Goal: Transaction & Acquisition: Purchase product/service

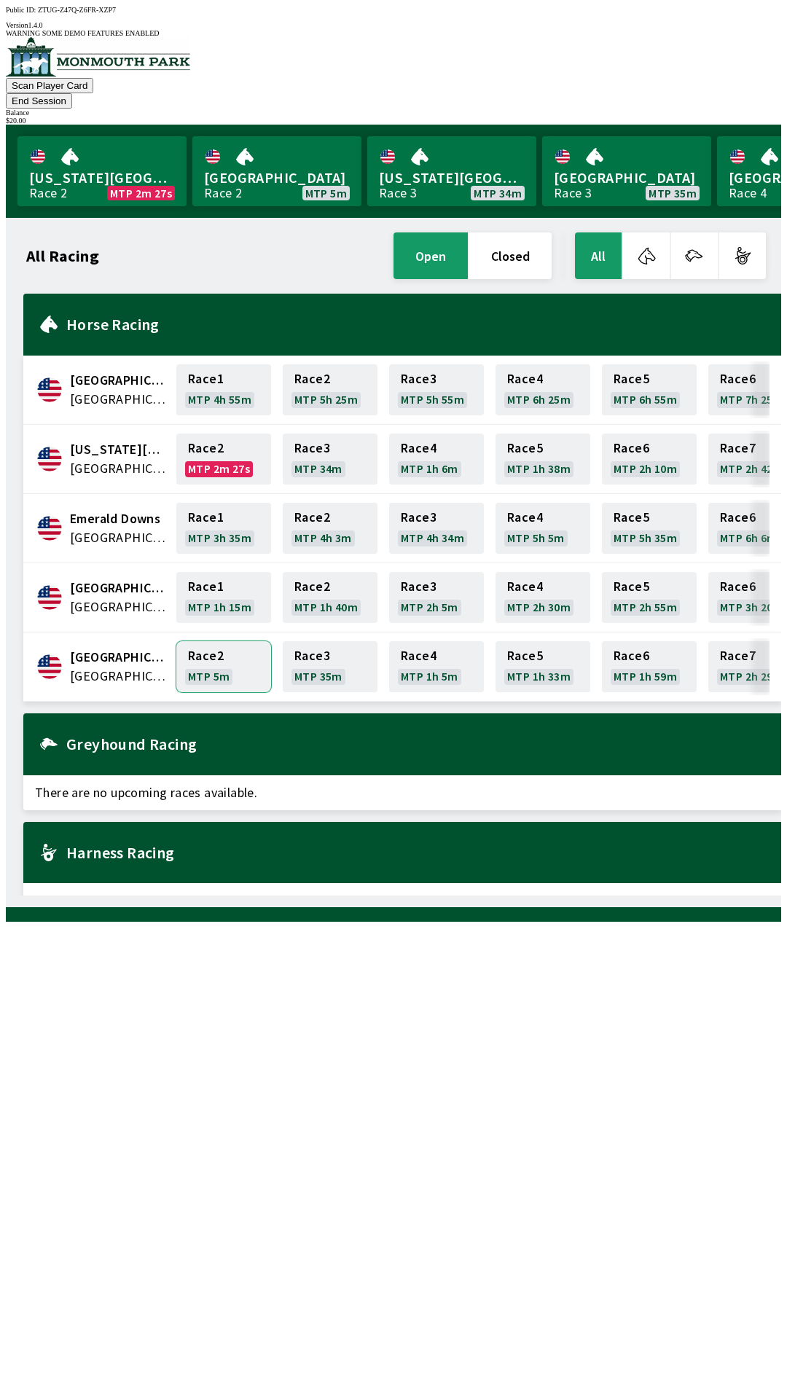
click at [210, 641] on link "Race 2 MTP 5m" at bounding box center [223, 666] width 95 height 51
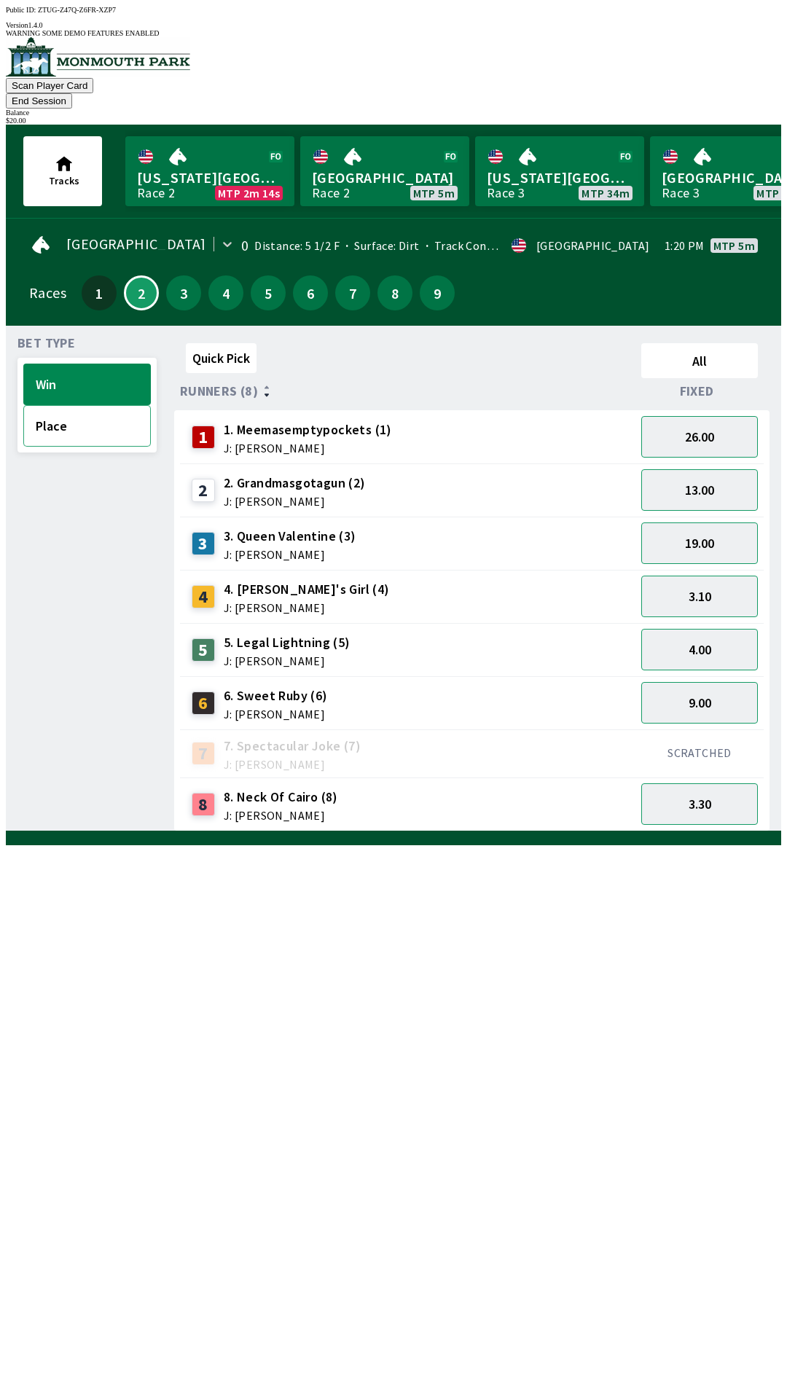
click at [68, 405] on button "Place" at bounding box center [87, 426] width 128 height 42
click at [700, 522] on button "7.00" at bounding box center [699, 543] width 117 height 42
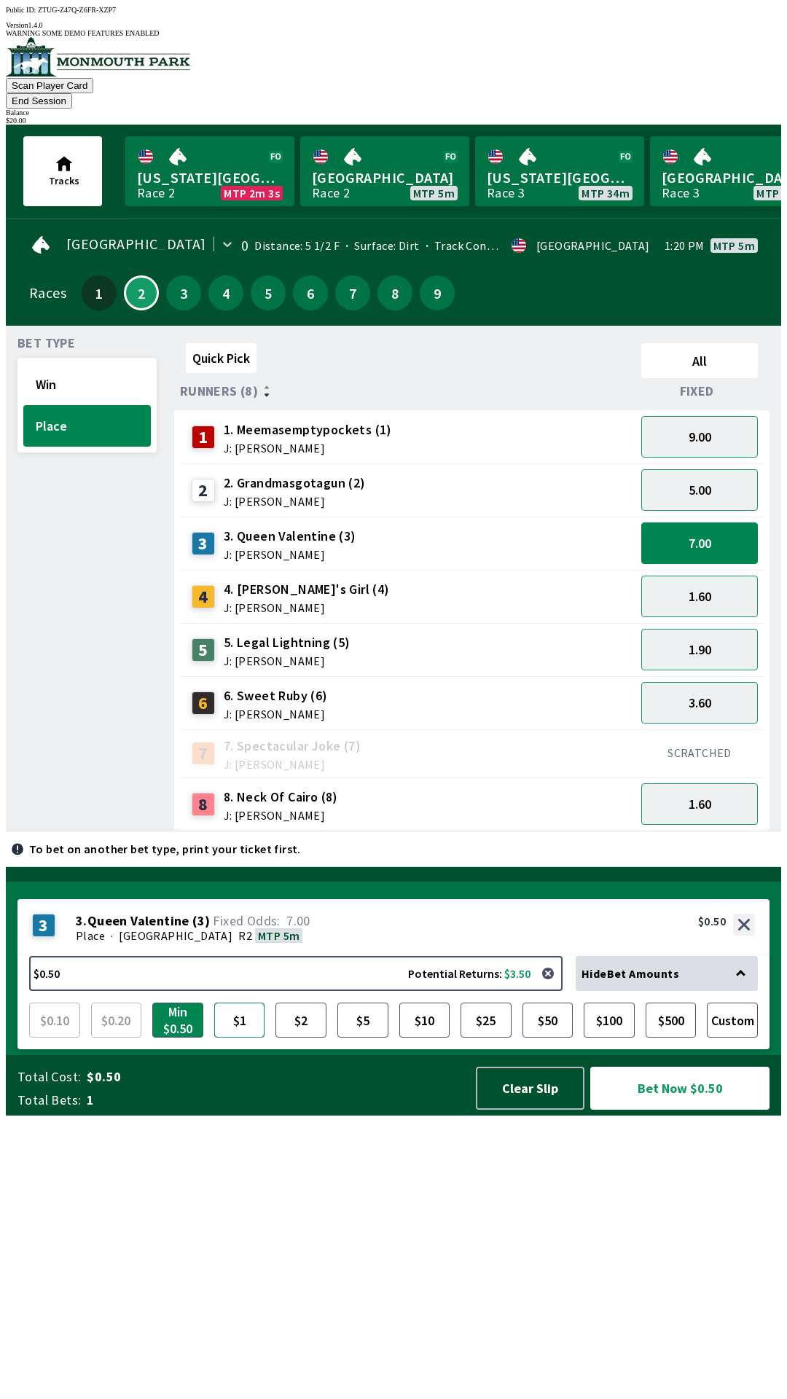
click at [240, 1038] on button "$1" at bounding box center [239, 1020] width 51 height 35
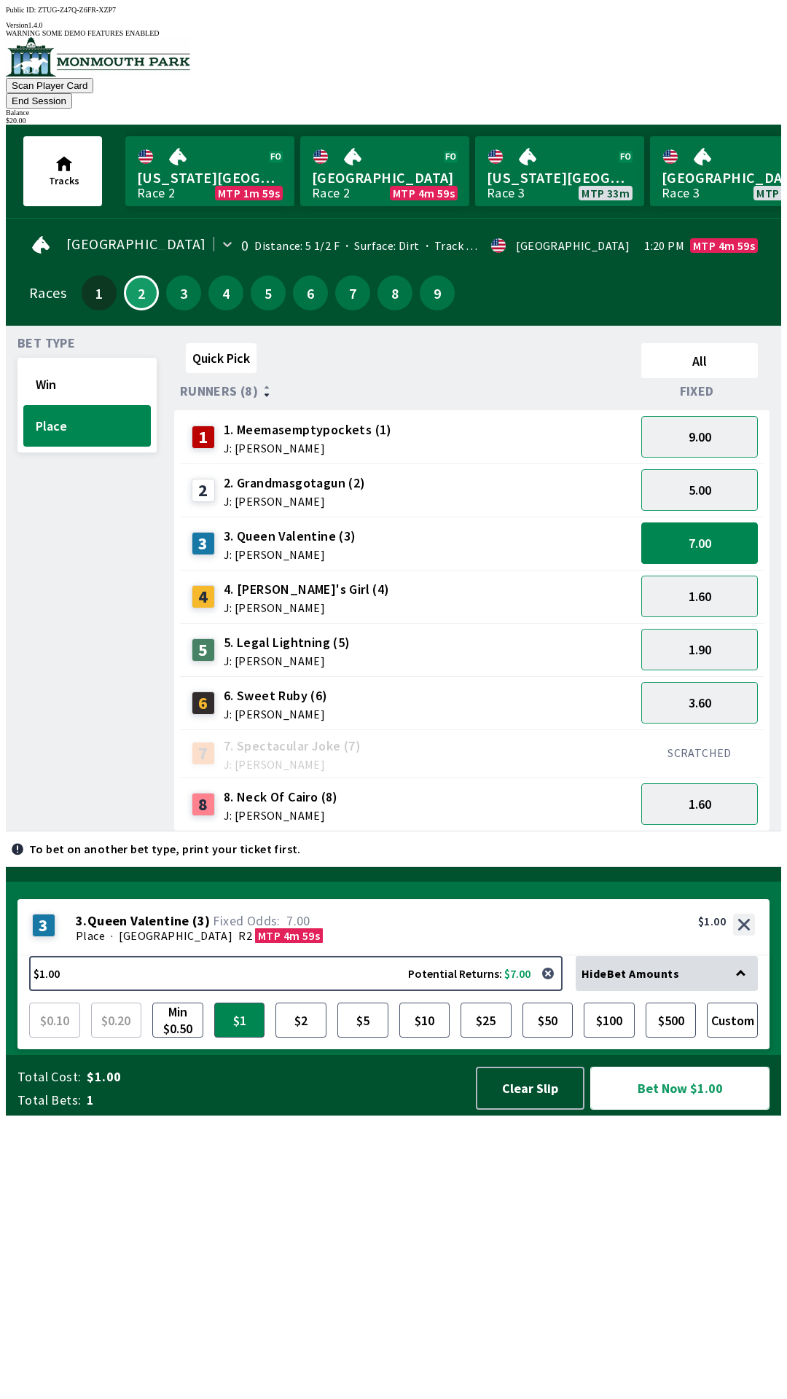
click at [678, 1110] on button "Bet Now $1.00" at bounding box center [679, 1088] width 179 height 43
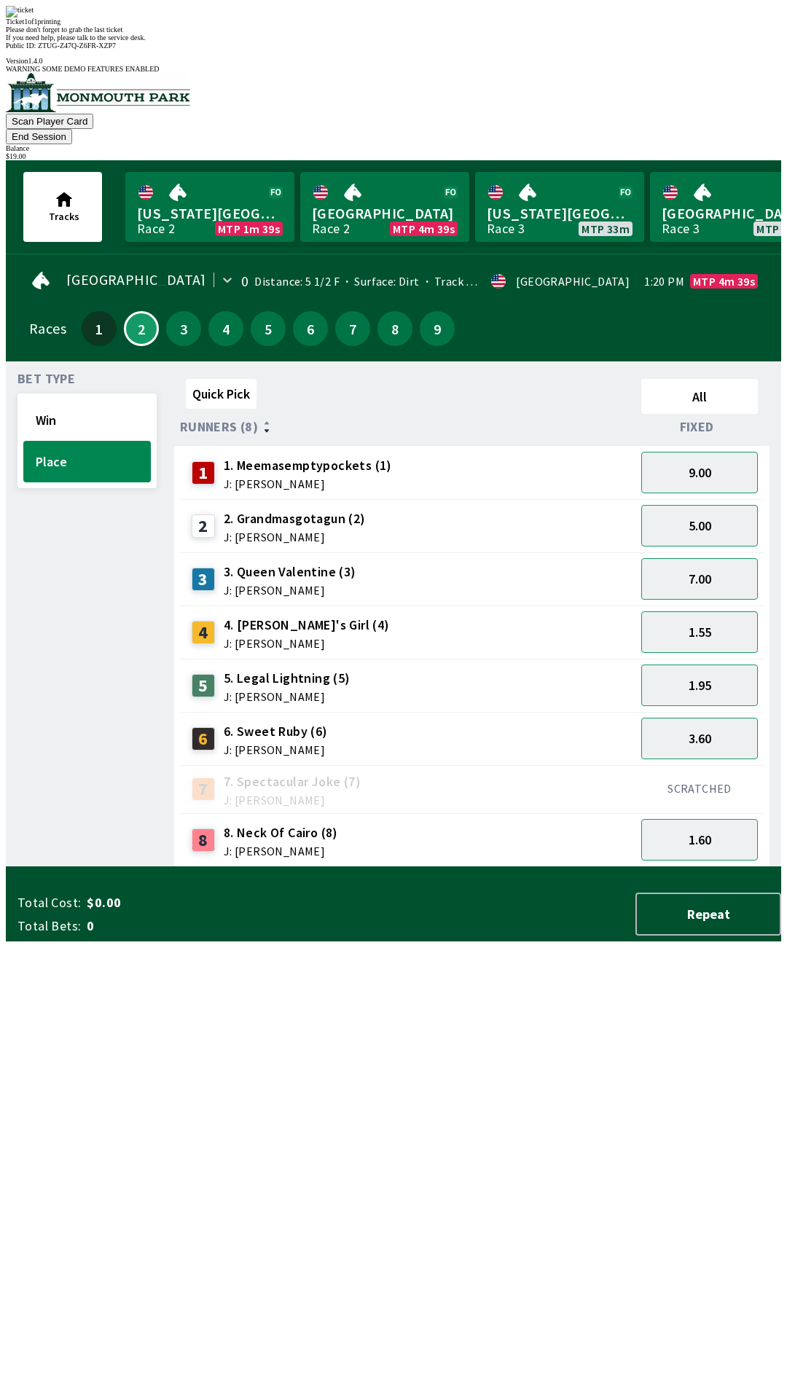
click at [389, 867] on div "Quick Pick All Runners (8) Fixed 1 1. Meemasemptypockets (1) J: [PERSON_NAME] 9…" at bounding box center [477, 620] width 607 height 494
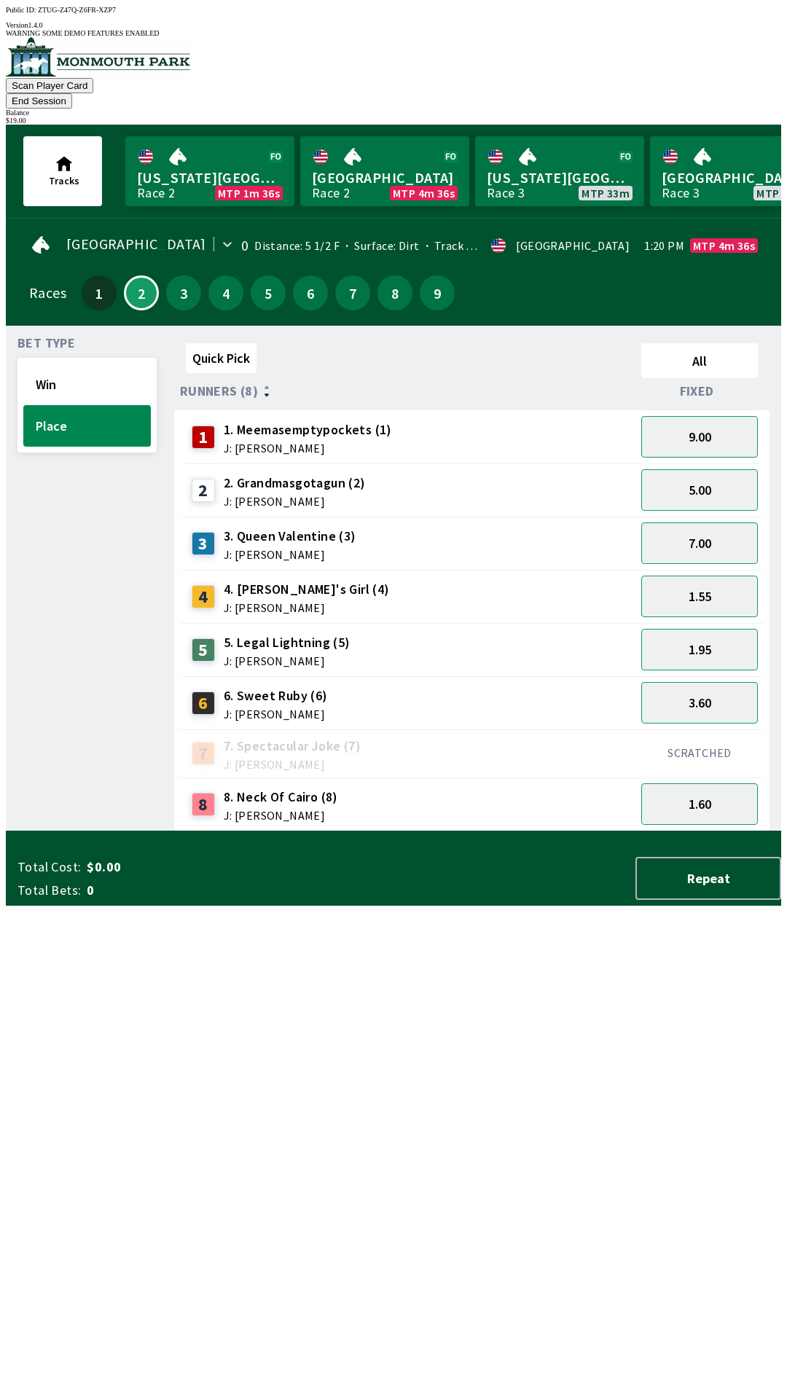
click at [72, 93] on button "End Session" at bounding box center [39, 100] width 66 height 15
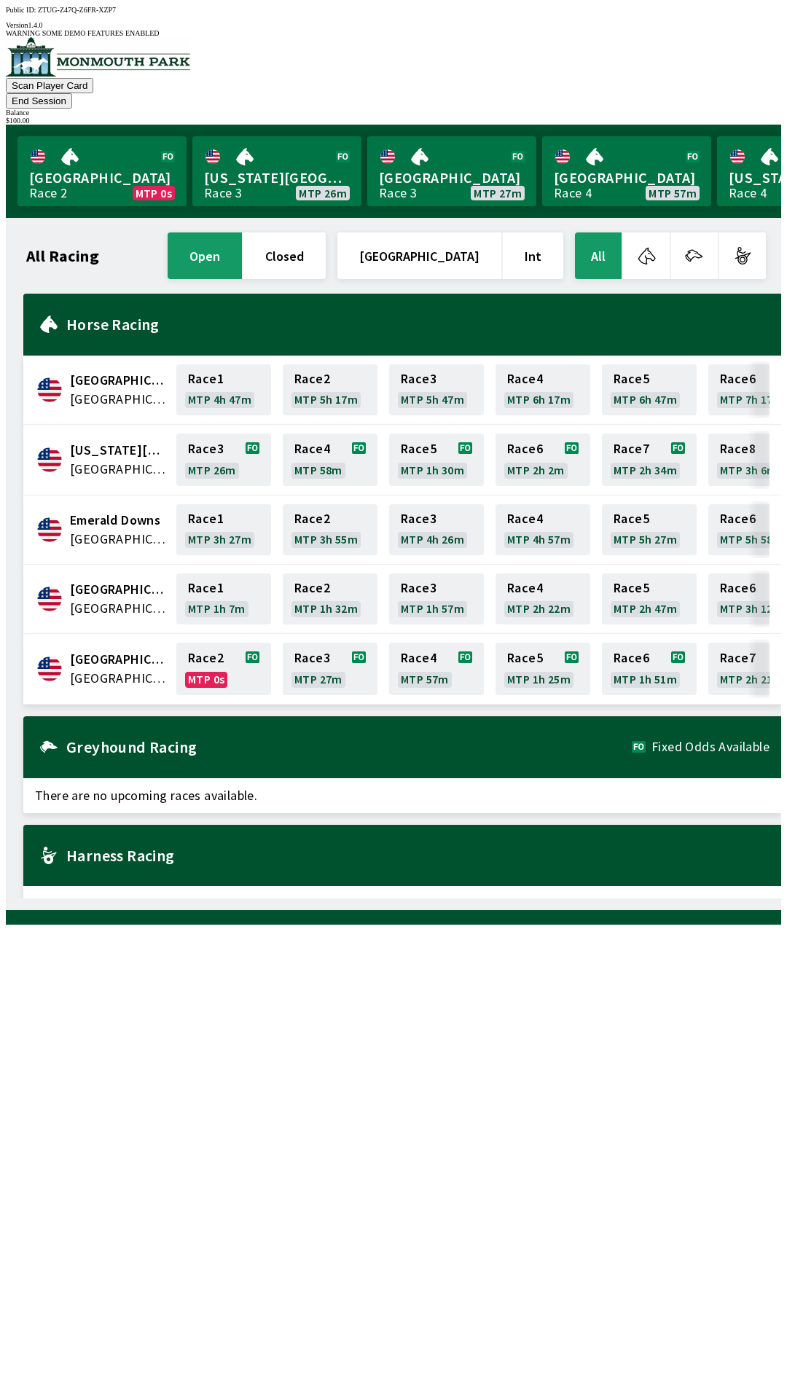
click at [72, 93] on button "End Session" at bounding box center [39, 100] width 66 height 15
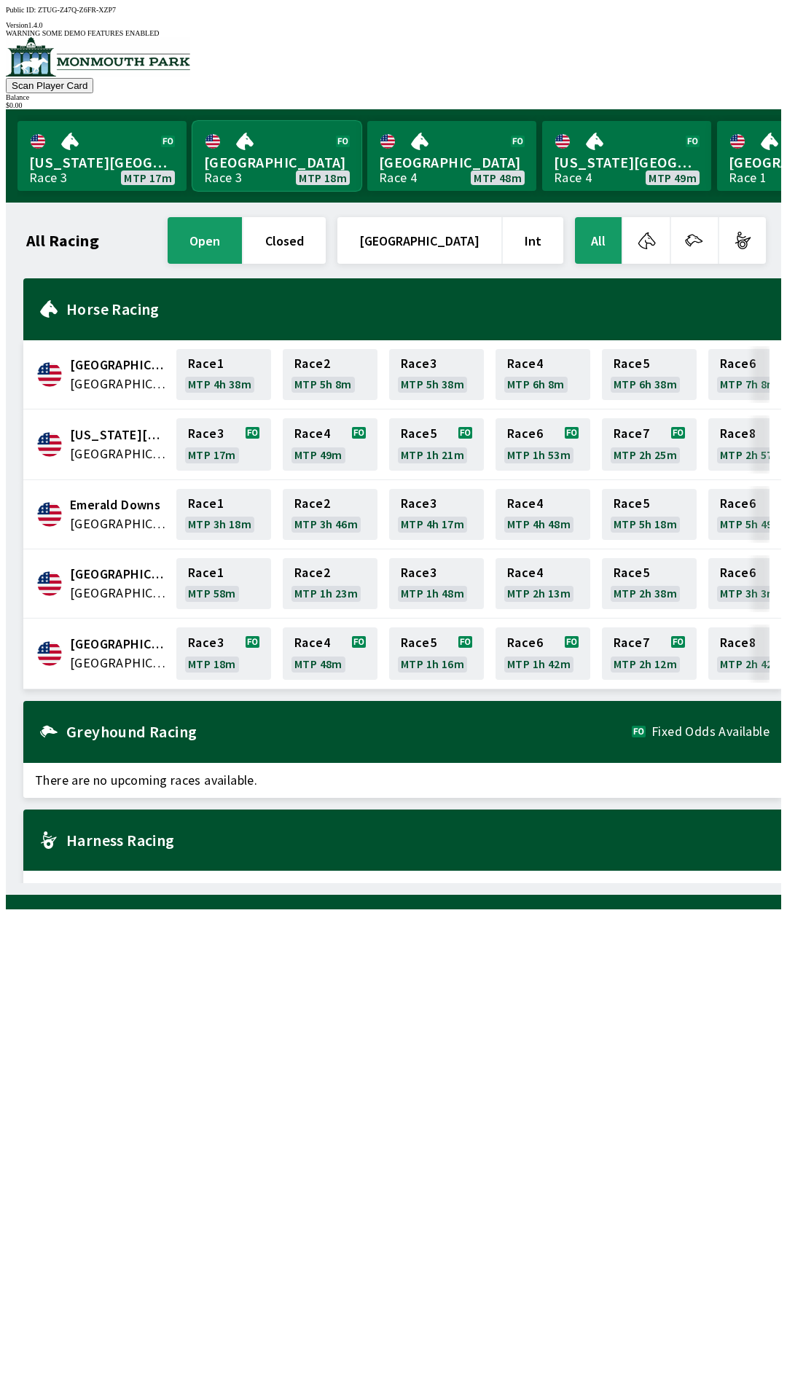
click at [268, 152] on link "Monmouth Park Race 3 MTP 18m" at bounding box center [276, 156] width 169 height 70
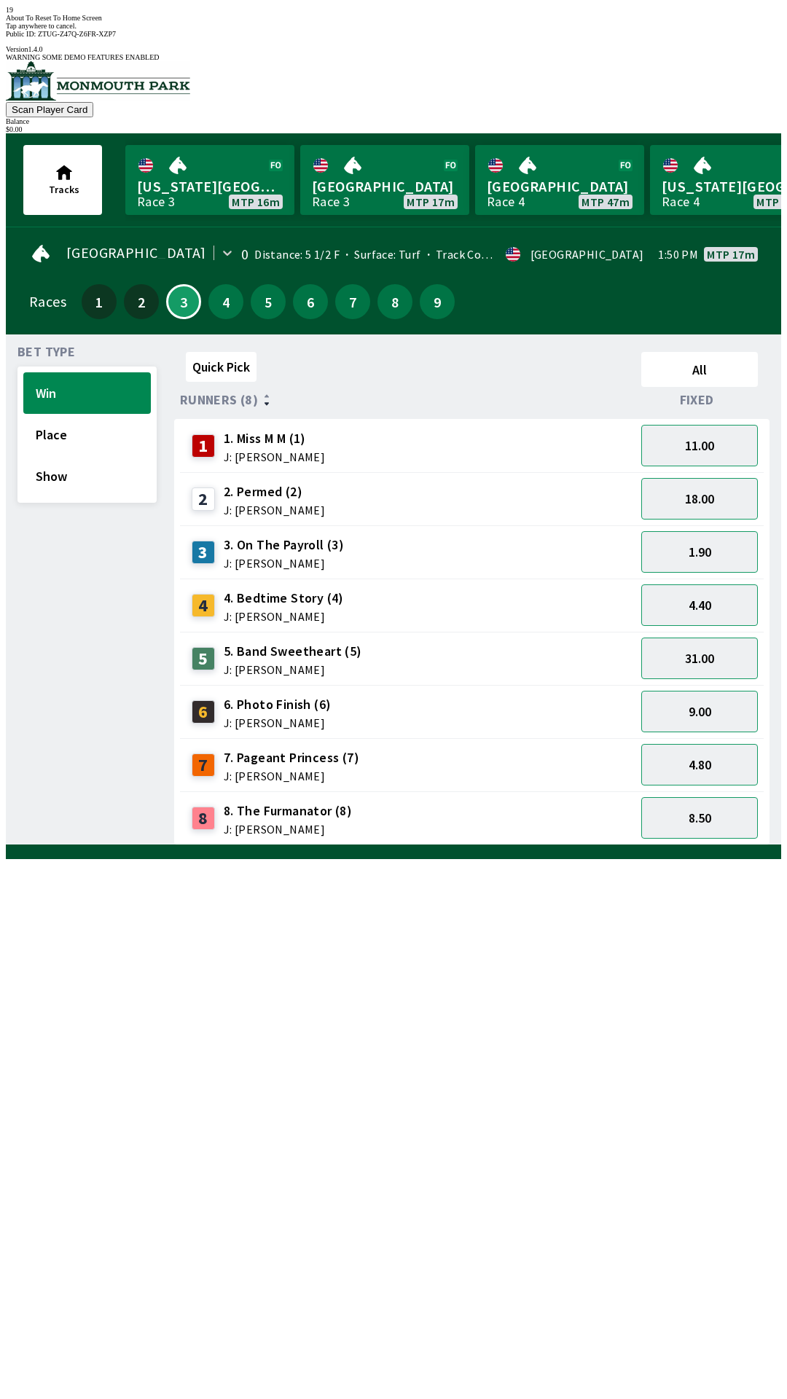
click at [428, 845] on div "Quick Pick All Runners (8) Fixed 1 1. Miss M M (1) J: [PERSON_NAME] 11.00 2 2. …" at bounding box center [477, 595] width 607 height 499
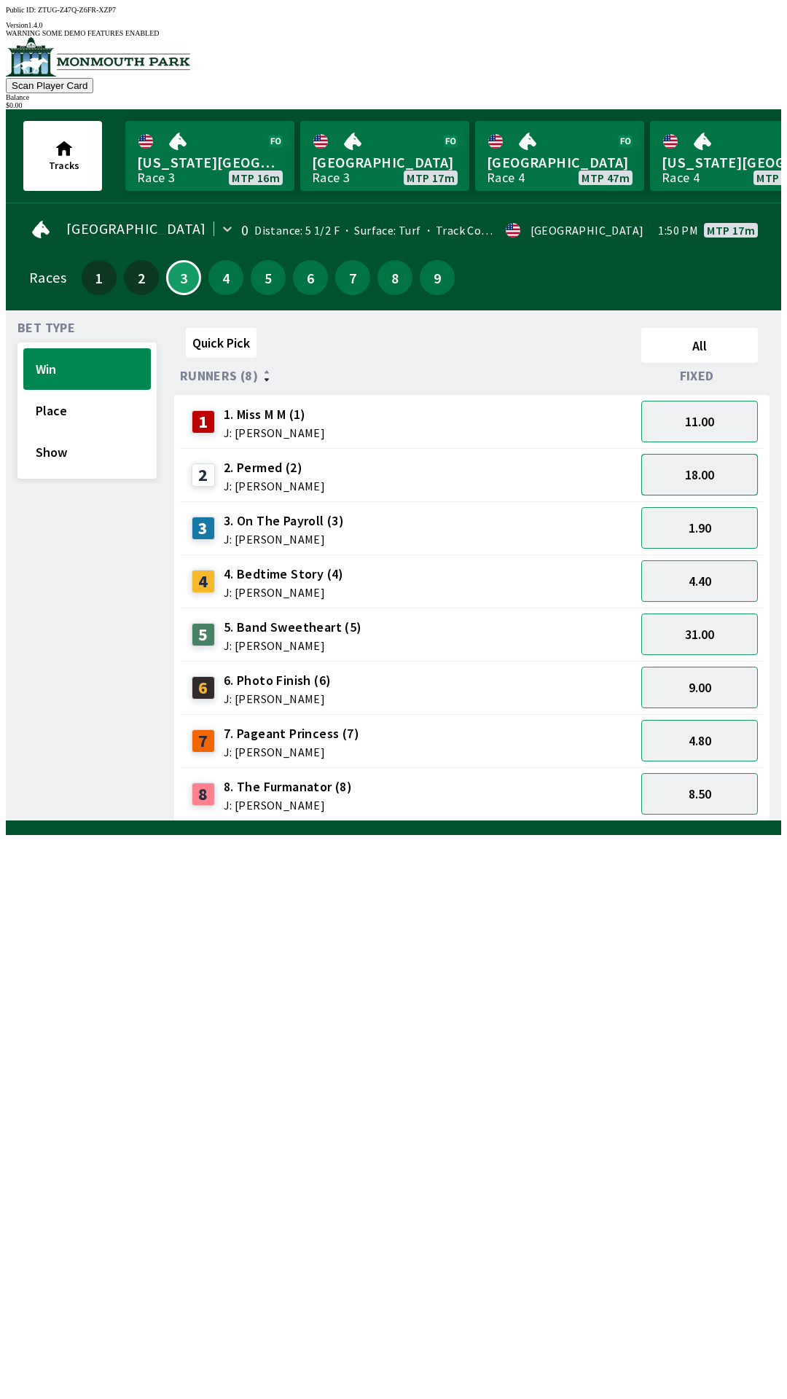
click at [697, 454] on button "18.00" at bounding box center [699, 475] width 117 height 42
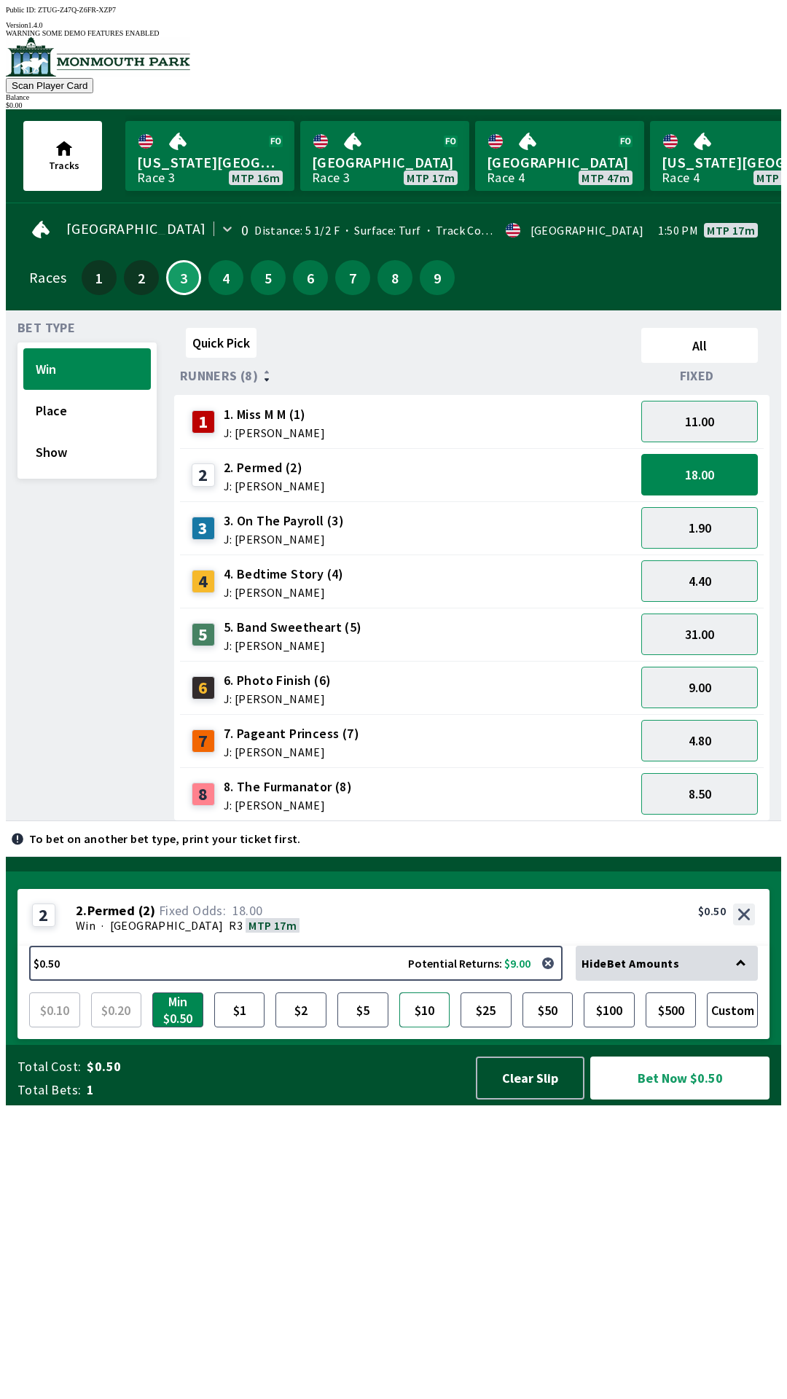
click at [432, 1027] on button "$10" at bounding box center [424, 1009] width 51 height 35
click at [536, 1100] on button "Clear Slip" at bounding box center [530, 1078] width 109 height 43
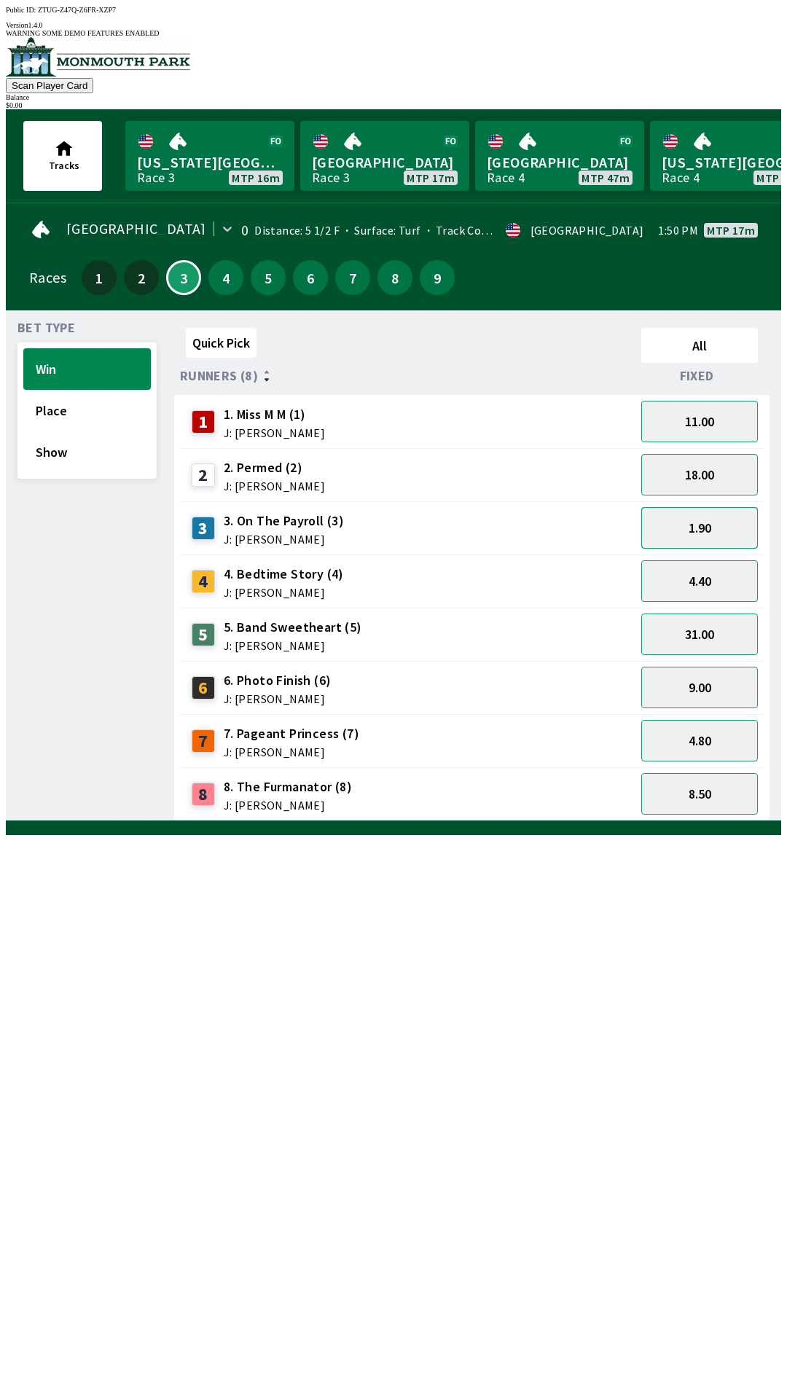
click at [710, 529] on button "1.90" at bounding box center [699, 528] width 117 height 42
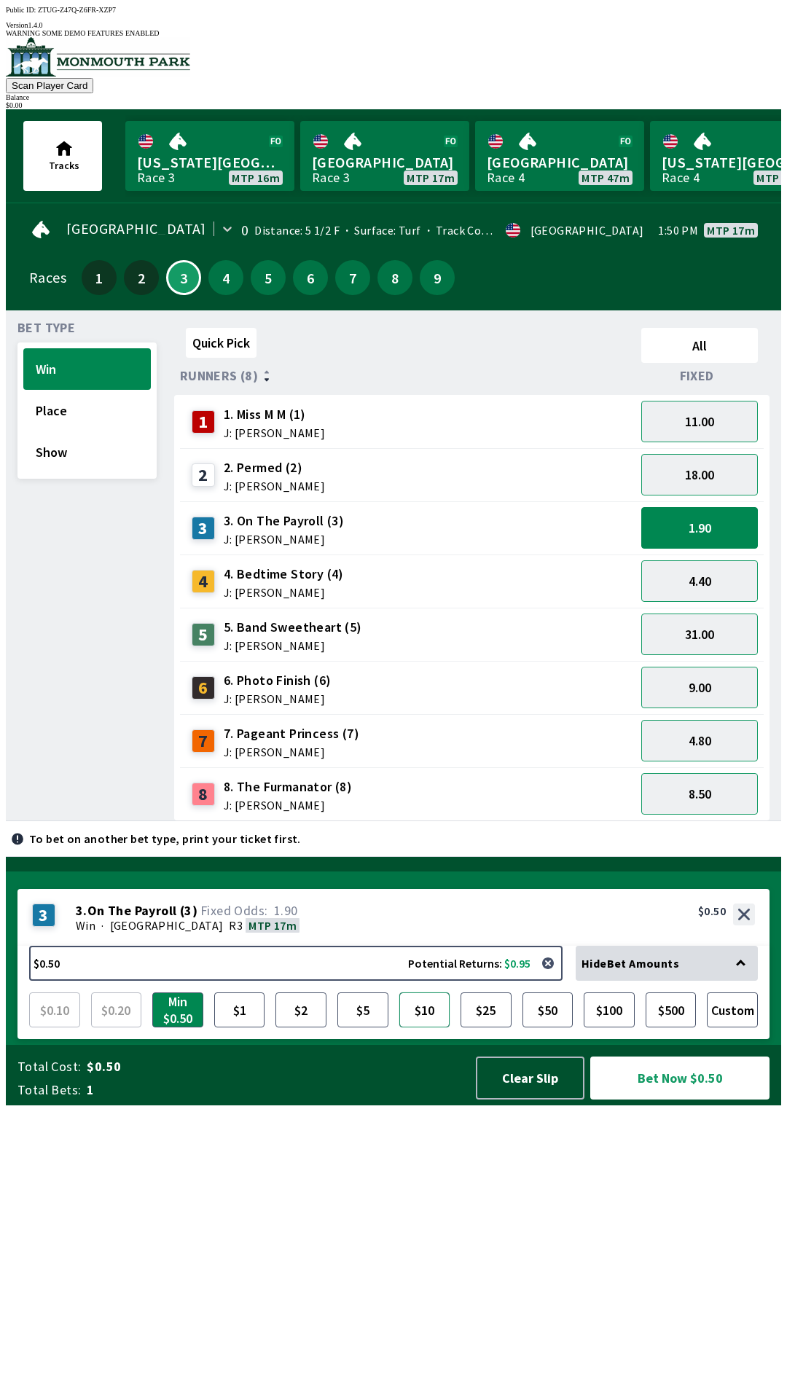
click at [426, 1027] on button "$10" at bounding box center [424, 1009] width 51 height 35
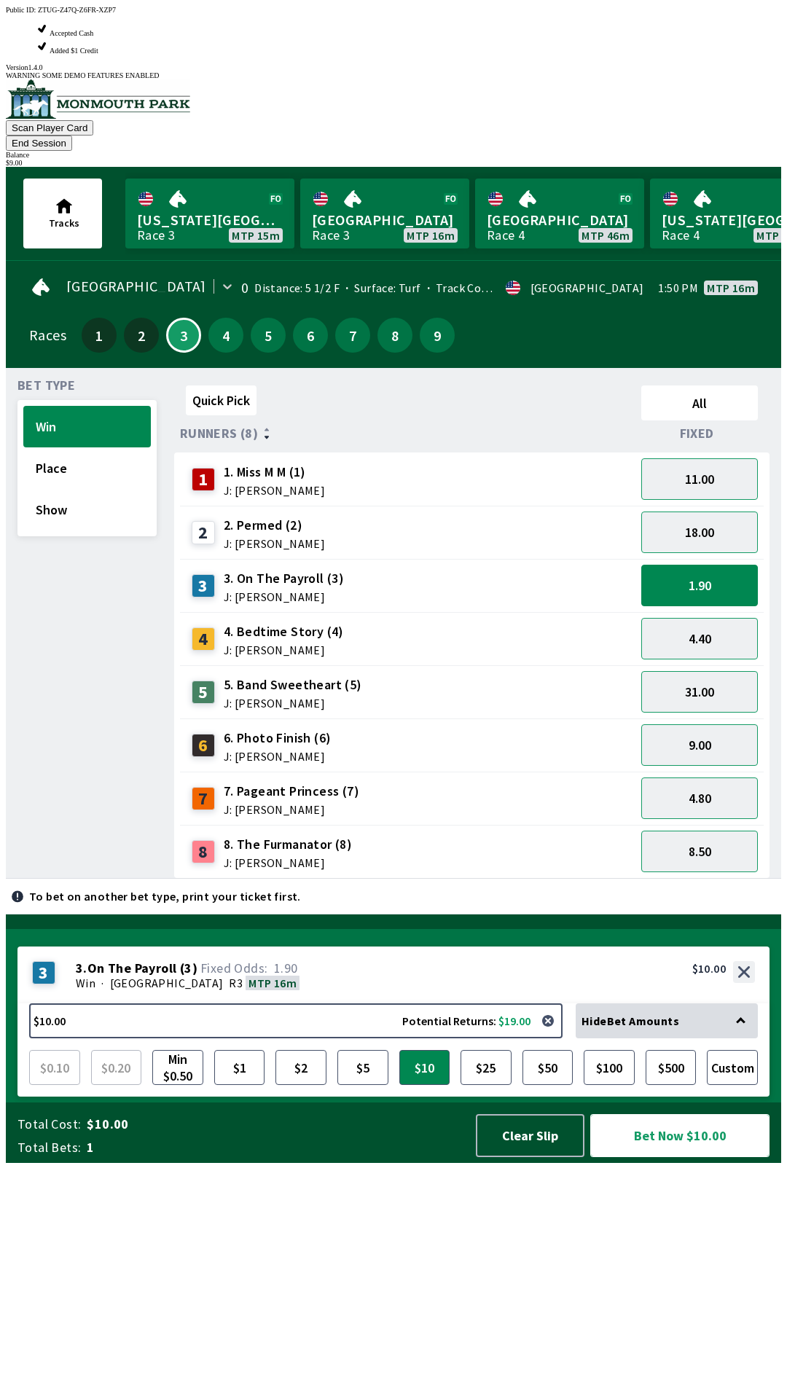
click at [702, 1157] on button "Bet Now $10.00" at bounding box center [679, 1135] width 179 height 43
click at [705, 1157] on button "Bet Now $10.00" at bounding box center [679, 1135] width 179 height 43
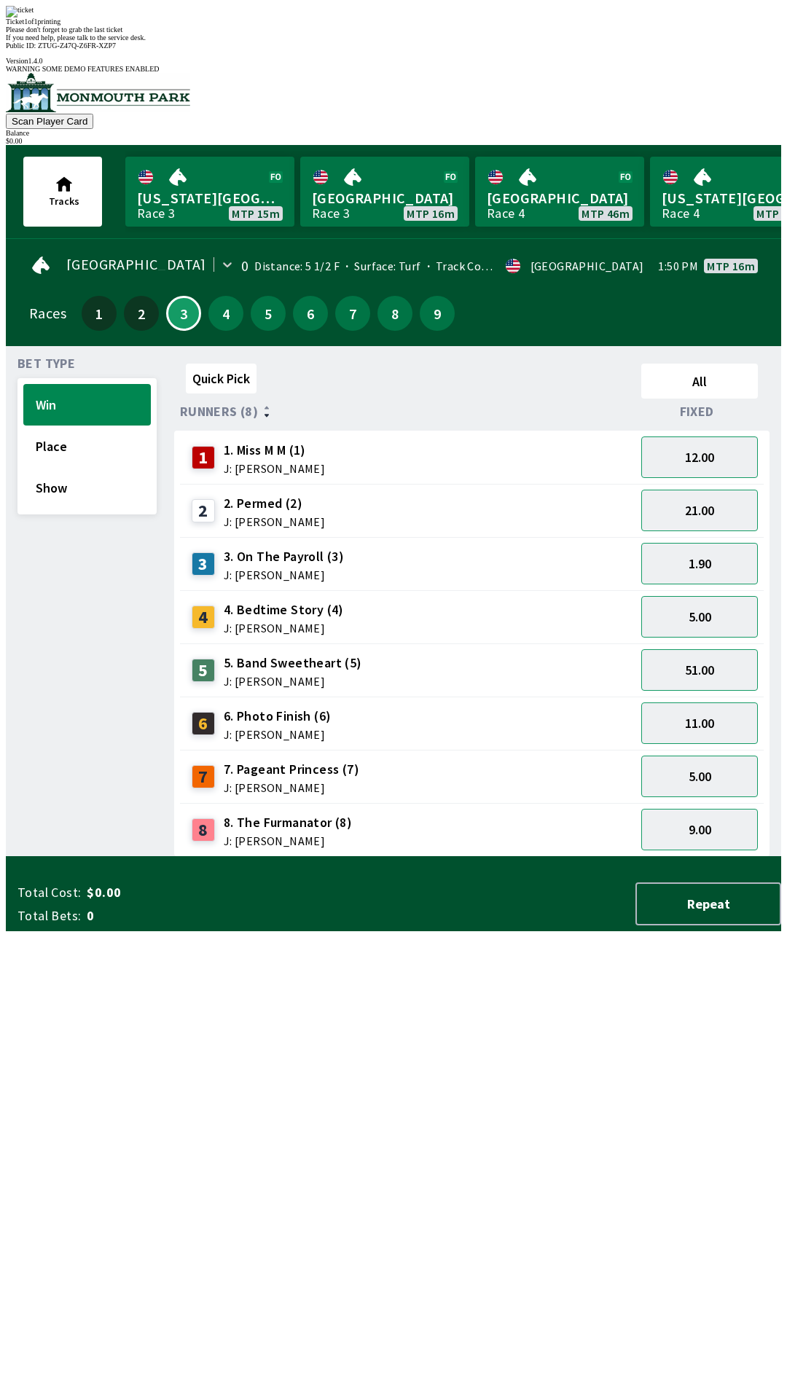
click at [157, 857] on div "Bet Type Win Place Show Quick Pick All Runners (8) Fixed 1 1. Miss M M (1) J: […" at bounding box center [399, 604] width 764 height 505
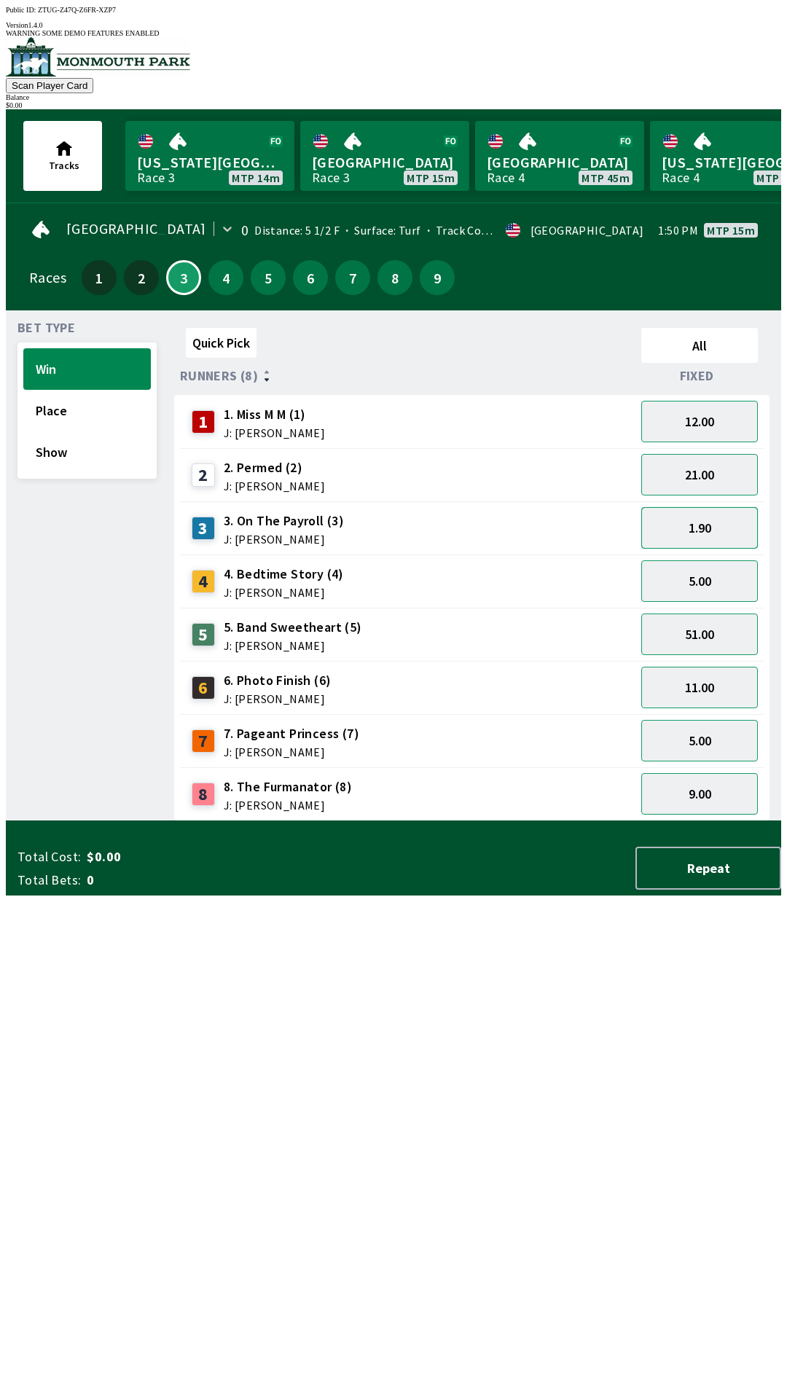
click at [662, 522] on button "1.90" at bounding box center [699, 528] width 117 height 42
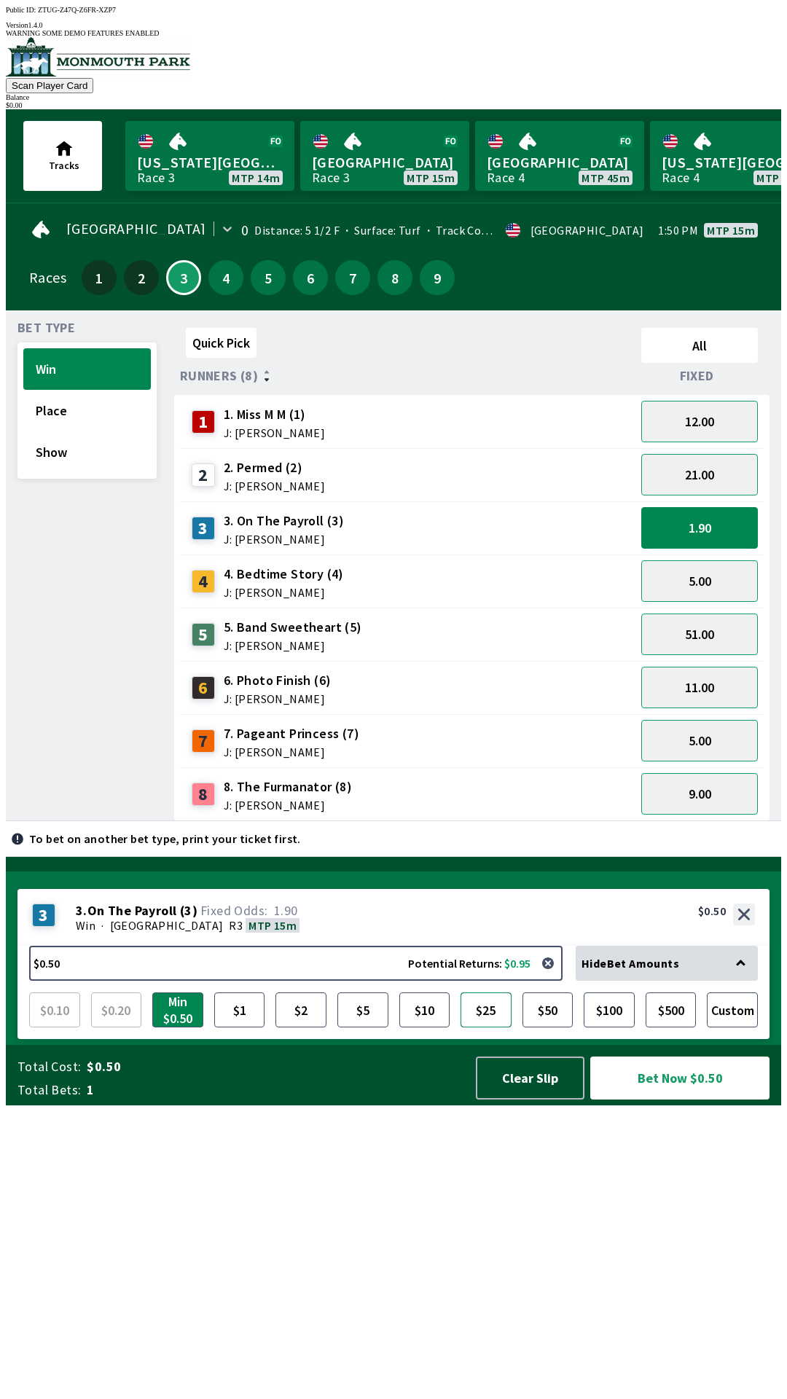
click at [490, 1027] on button "$25" at bounding box center [486, 1009] width 51 height 35
click at [666, 1100] on button "Bet Now $25.00" at bounding box center [679, 1078] width 179 height 43
click at [548, 978] on button "button" at bounding box center [547, 963] width 29 height 29
click at [527, 981] on button "$0.50 Potential Returns: $0.95" at bounding box center [295, 963] width 533 height 35
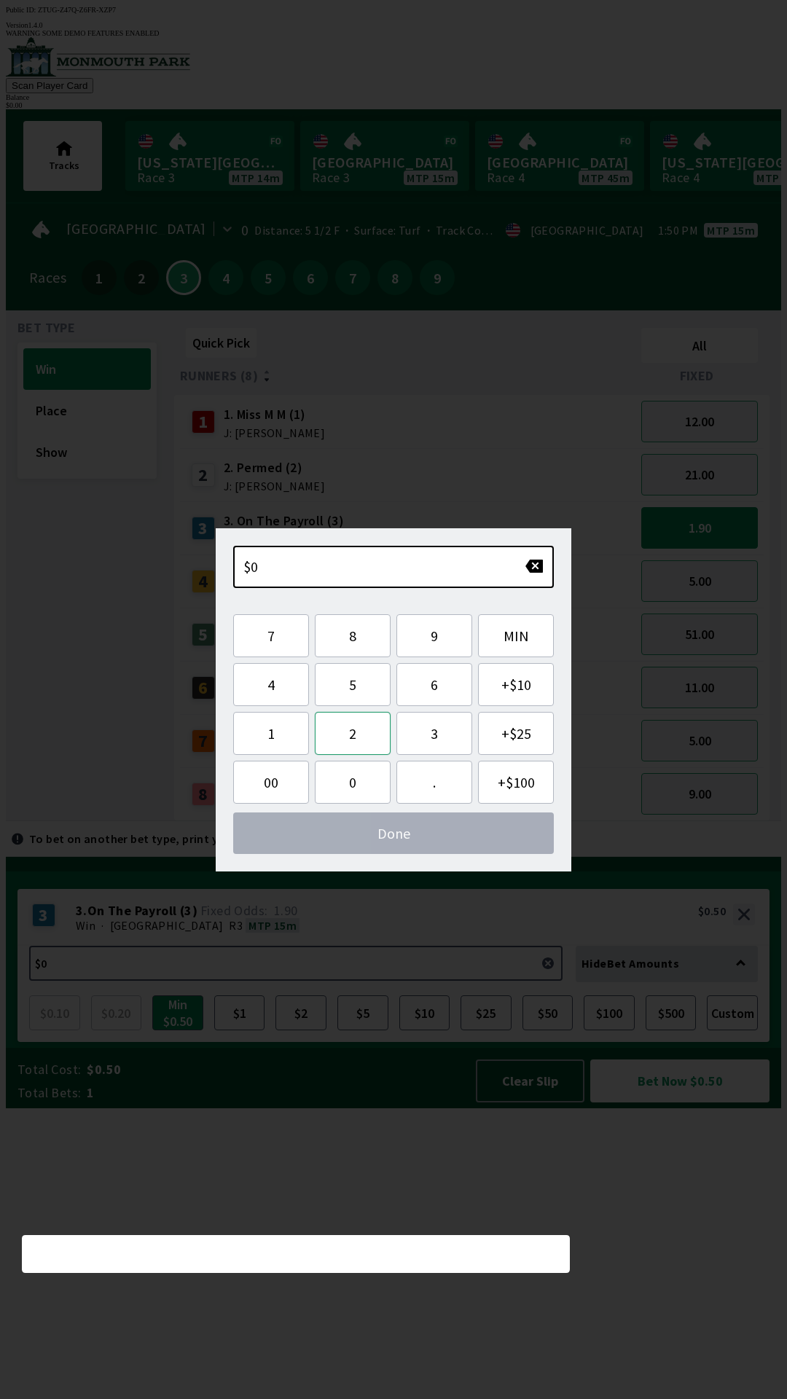
click at [350, 743] on button "2" at bounding box center [353, 733] width 76 height 43
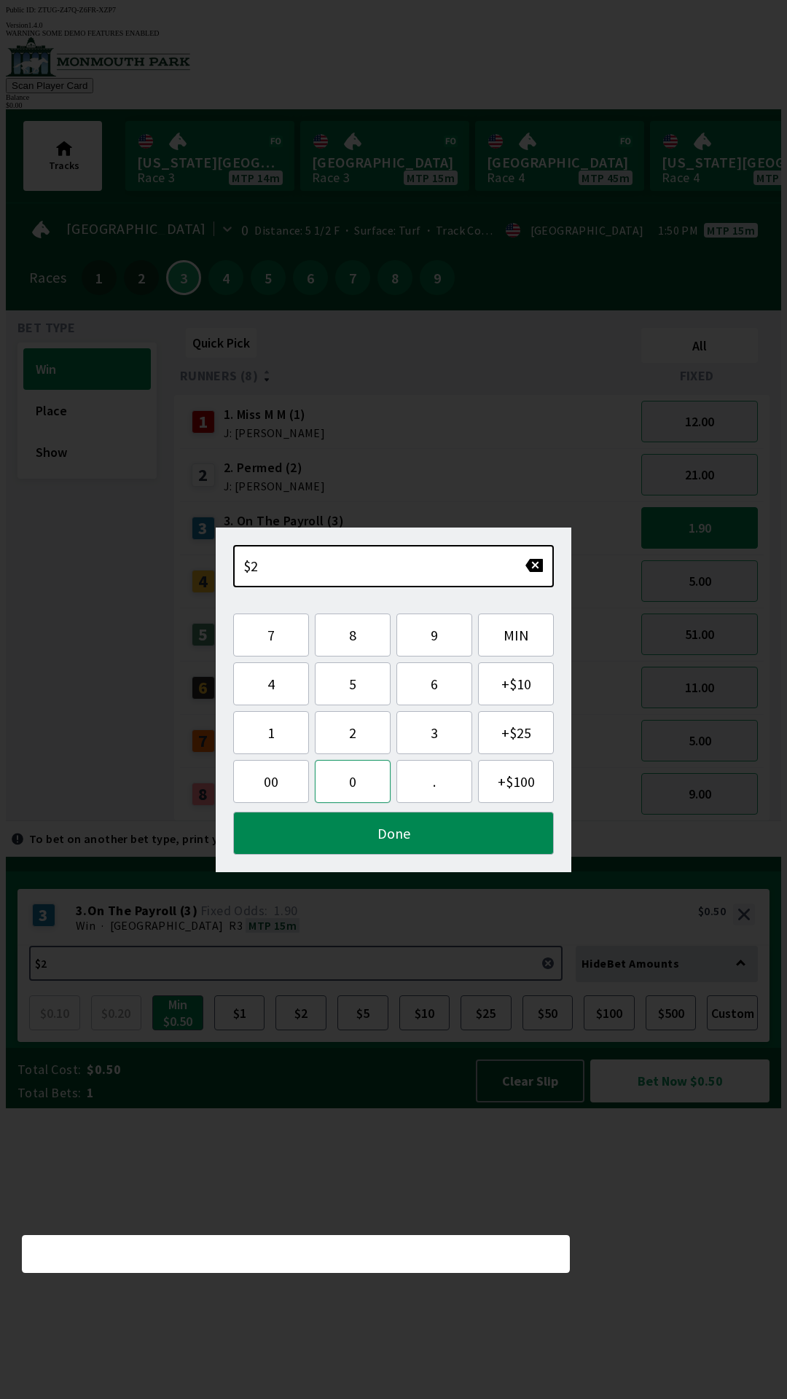
click at [354, 788] on button "0" at bounding box center [353, 781] width 76 height 43
click at [380, 833] on button "Done" at bounding box center [393, 833] width 321 height 43
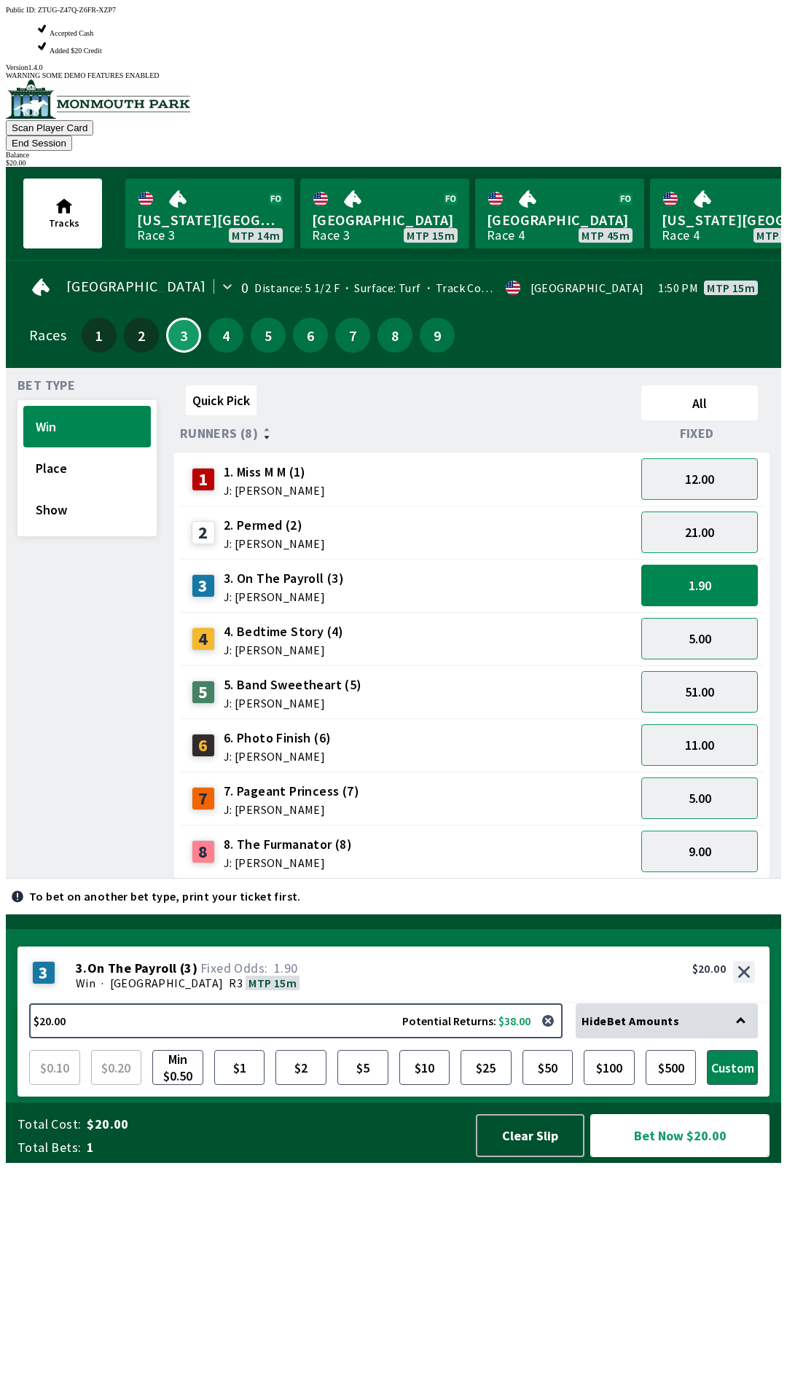
click at [686, 1157] on button "Bet Now $20.00" at bounding box center [679, 1135] width 179 height 43
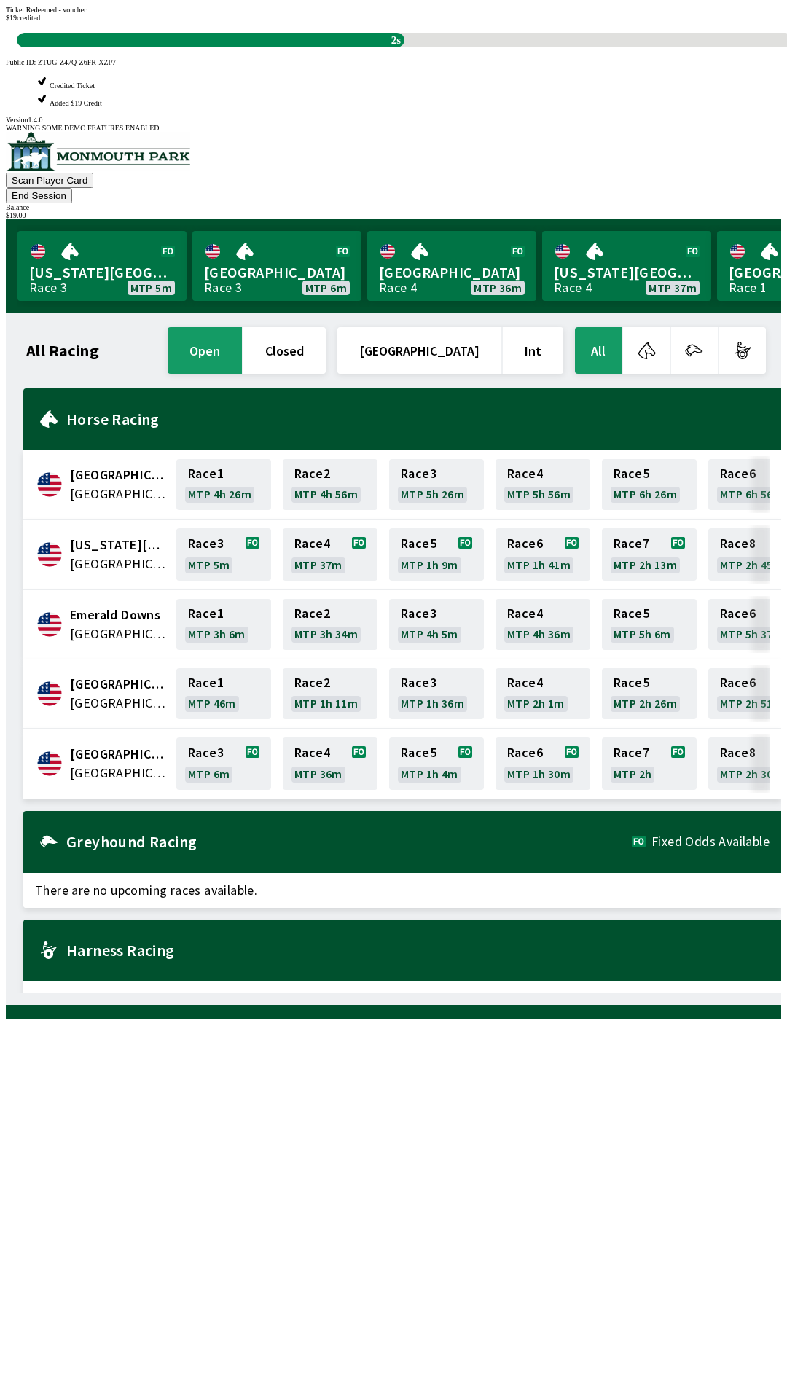
click at [538, 47] on div "Ticket Redeemed - voucher $ 19 credited 2s" at bounding box center [393, 27] width 775 height 42
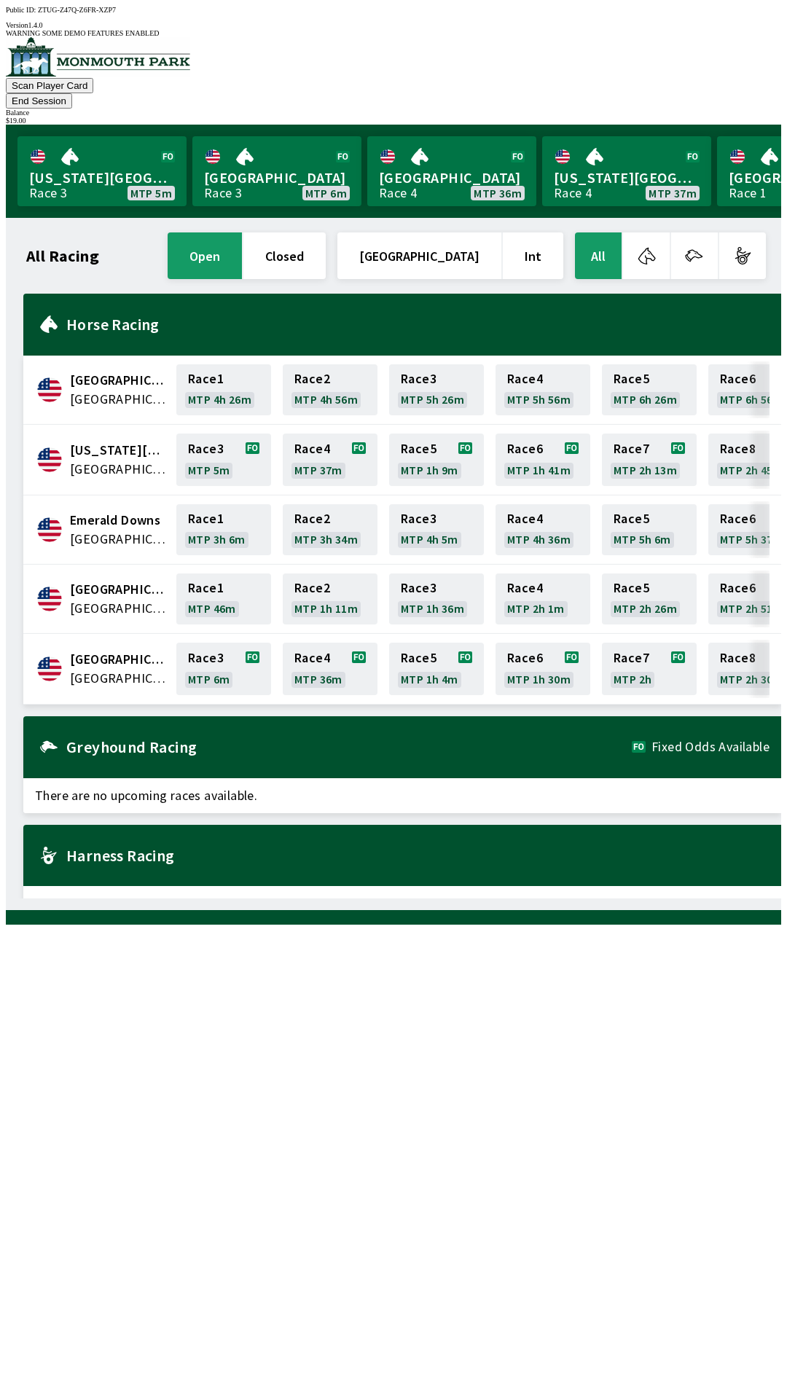
click at [546, 898] on div "All Racing open closed [GEOGRAPHIC_DATA] Int All [GEOGRAPHIC_DATA] [GEOGRAPHIC_…" at bounding box center [399, 564] width 764 height 669
click at [209, 643] on link "Race 3 MTP 6m" at bounding box center [223, 669] width 95 height 52
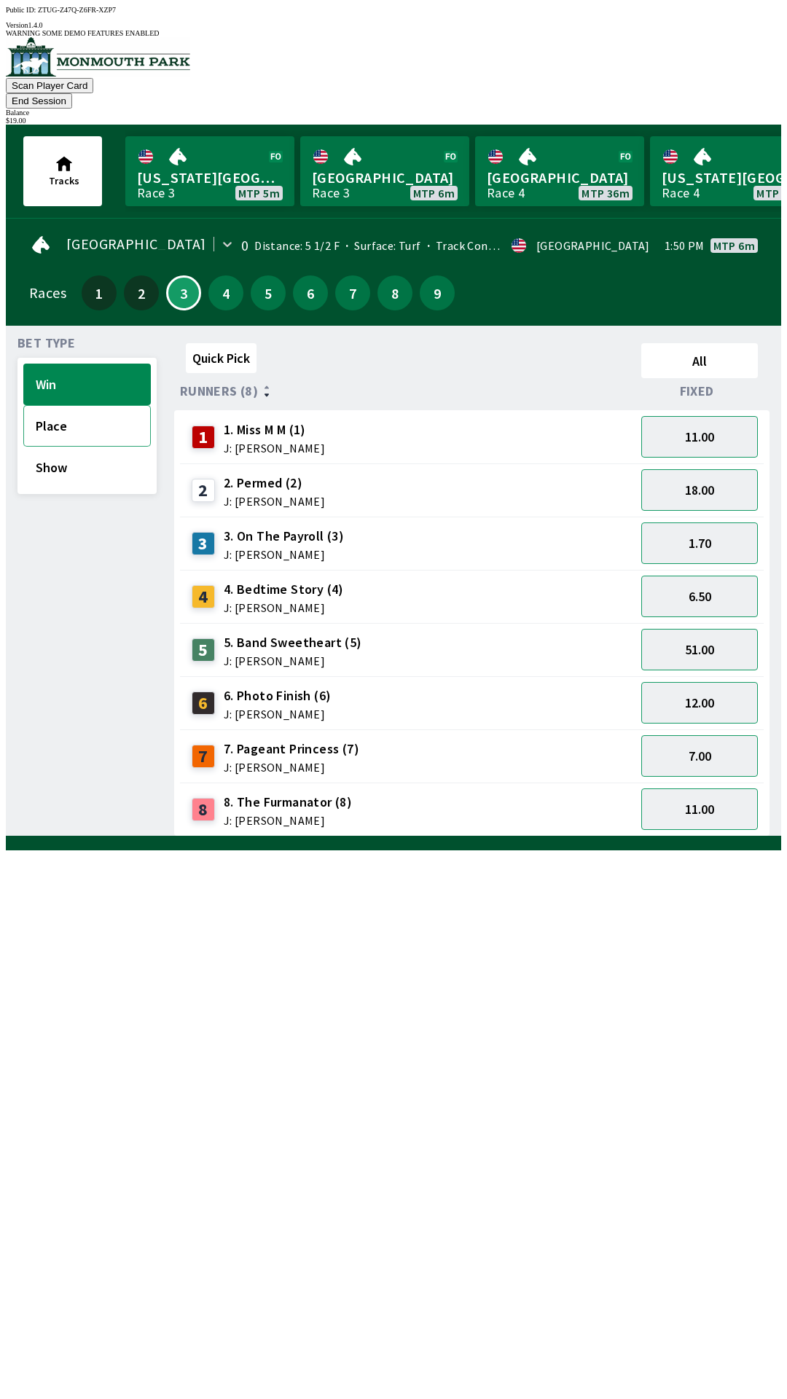
click at [44, 405] on button "Place" at bounding box center [87, 426] width 128 height 42
click at [708, 682] on button "4.60" at bounding box center [699, 703] width 117 height 42
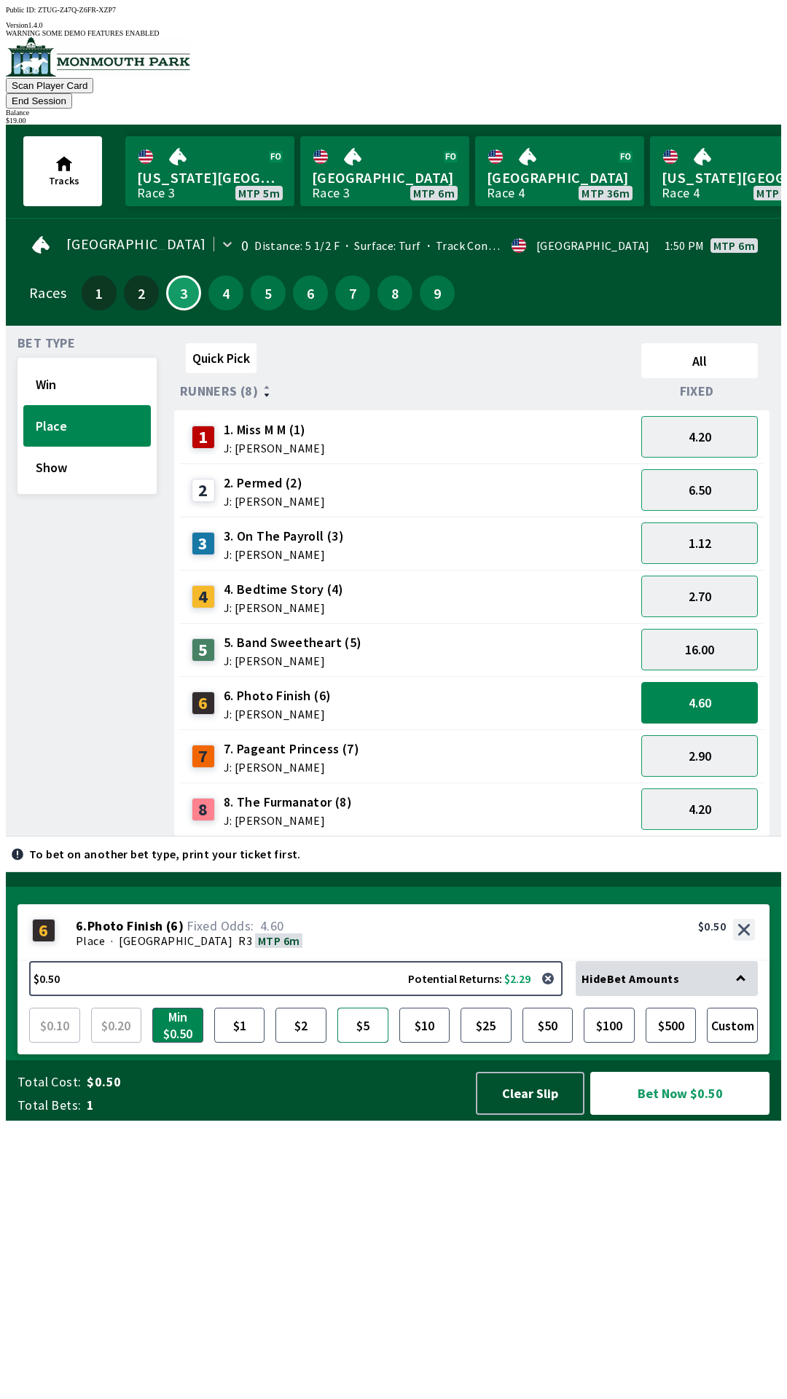
click at [369, 1043] on button "$5" at bounding box center [362, 1025] width 51 height 35
click at [685, 1115] on button "Bet Now $5.00" at bounding box center [679, 1093] width 179 height 43
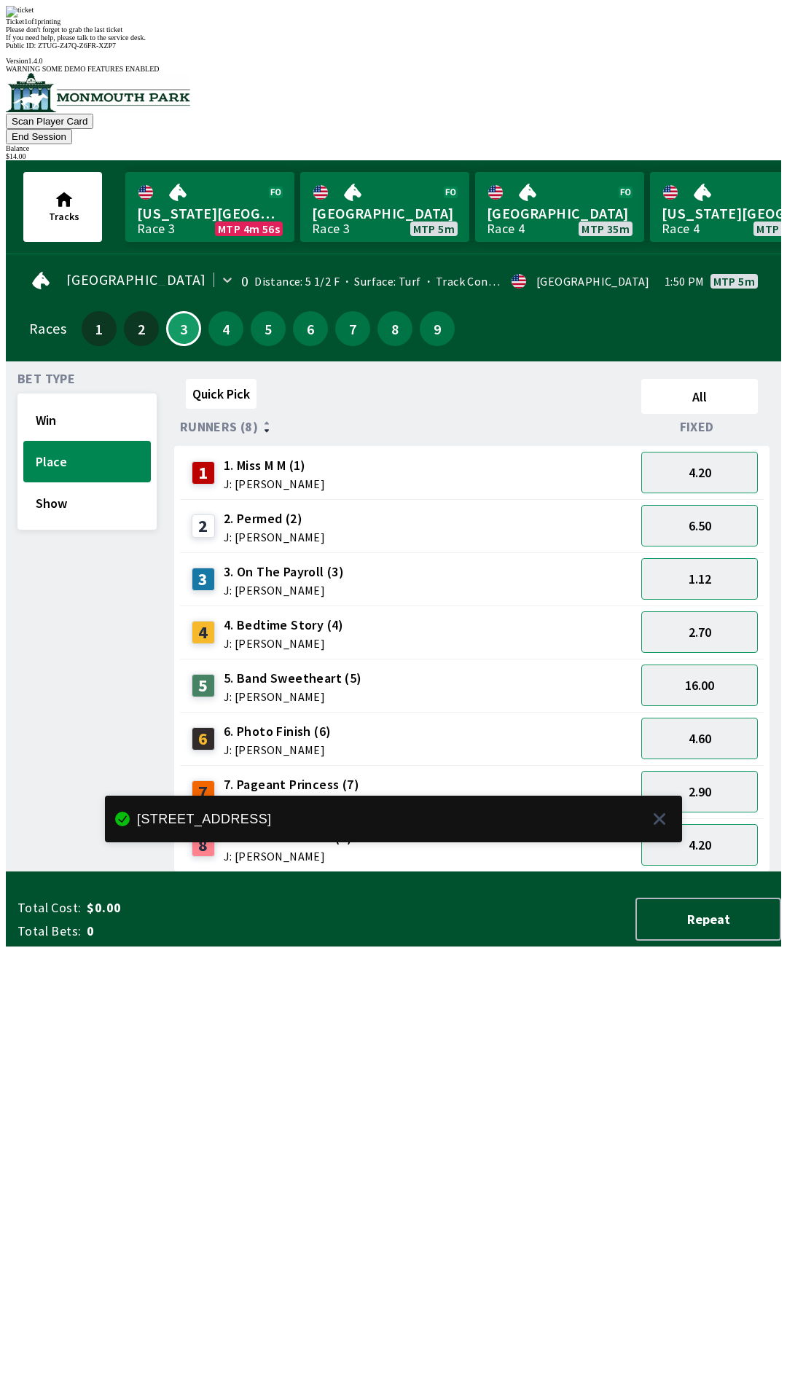
click at [492, 872] on div "Quick Pick All Runners (8) Fixed 1 1. Miss M M (1) J: [PERSON_NAME] 4.20 2 2. P…" at bounding box center [477, 622] width 607 height 499
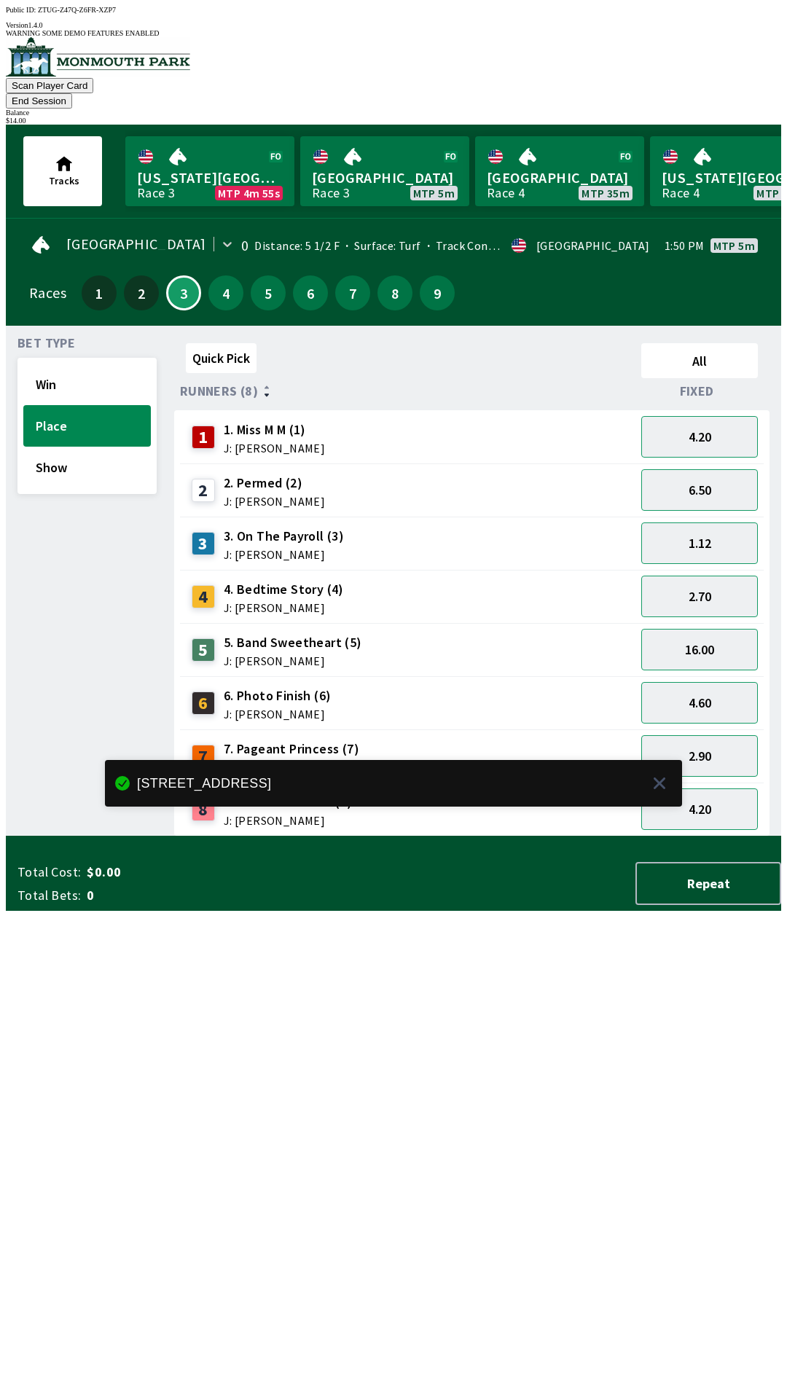
click at [72, 93] on button "End Session" at bounding box center [39, 100] width 66 height 15
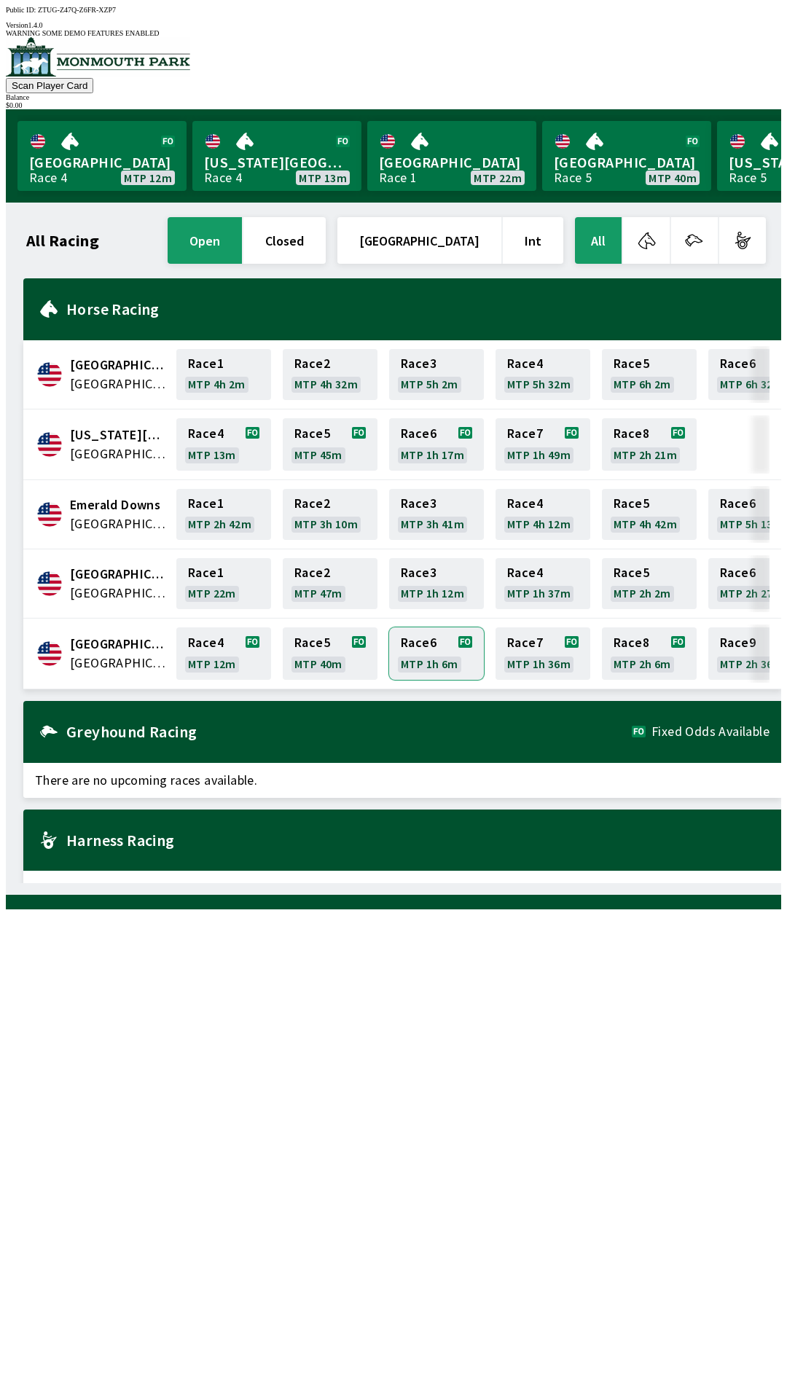
click at [472, 639] on link "Race 6 MTP 1h 6m" at bounding box center [436, 653] width 95 height 52
click at [318, 661] on link "Race 5 MTP 37m" at bounding box center [330, 653] width 95 height 52
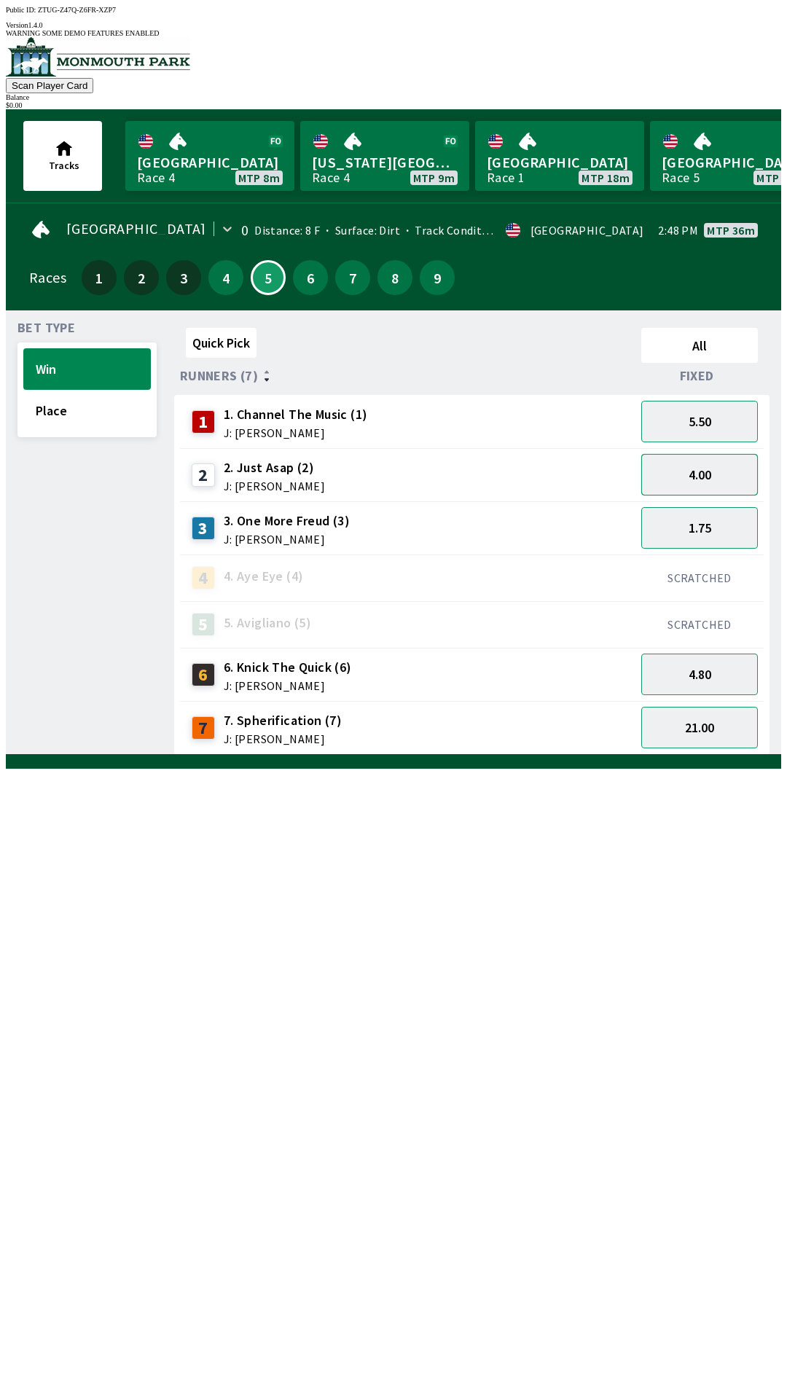
click at [713, 474] on button "4.00" at bounding box center [699, 475] width 117 height 42
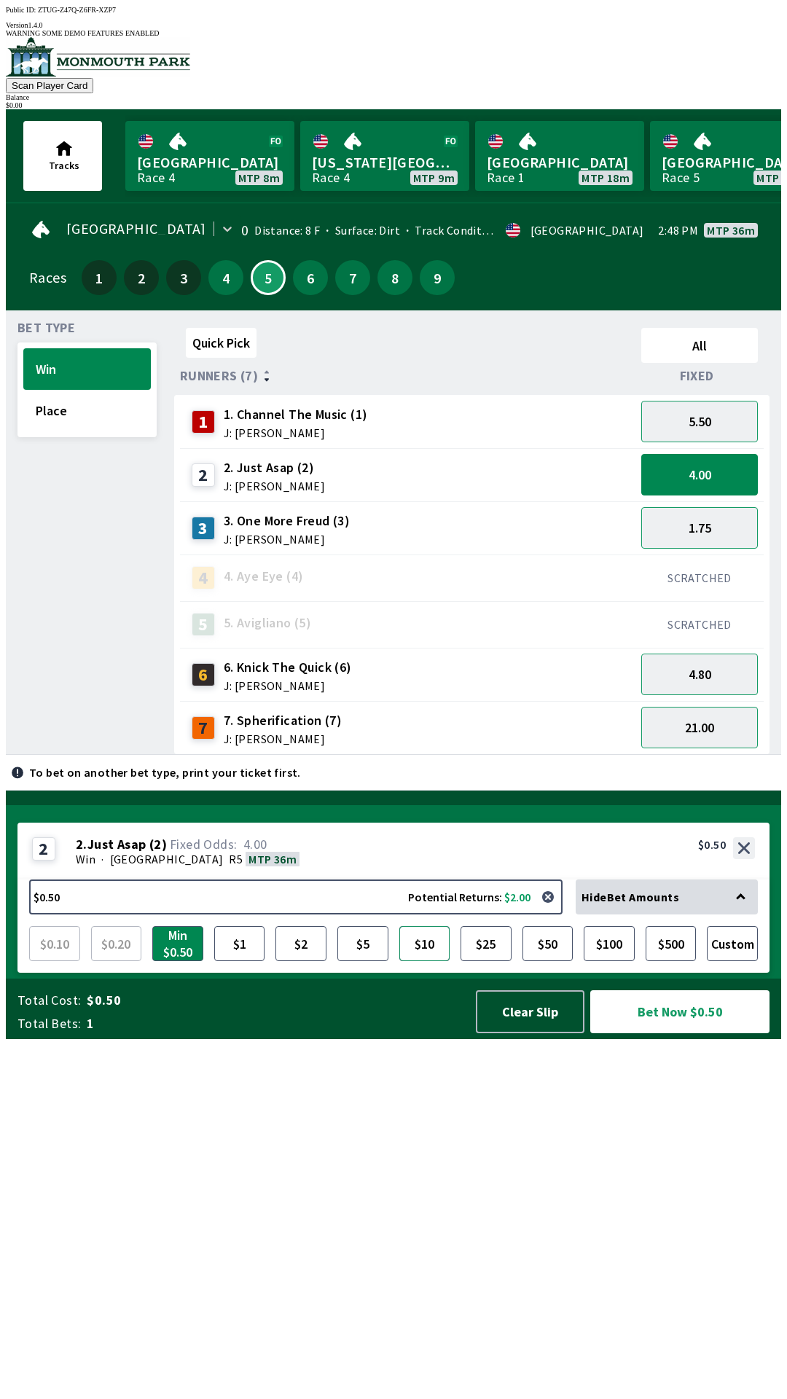
click at [439, 961] on button "$10" at bounding box center [424, 943] width 51 height 35
click at [693, 1033] on button "Bet Now $10.00" at bounding box center [679, 1011] width 179 height 43
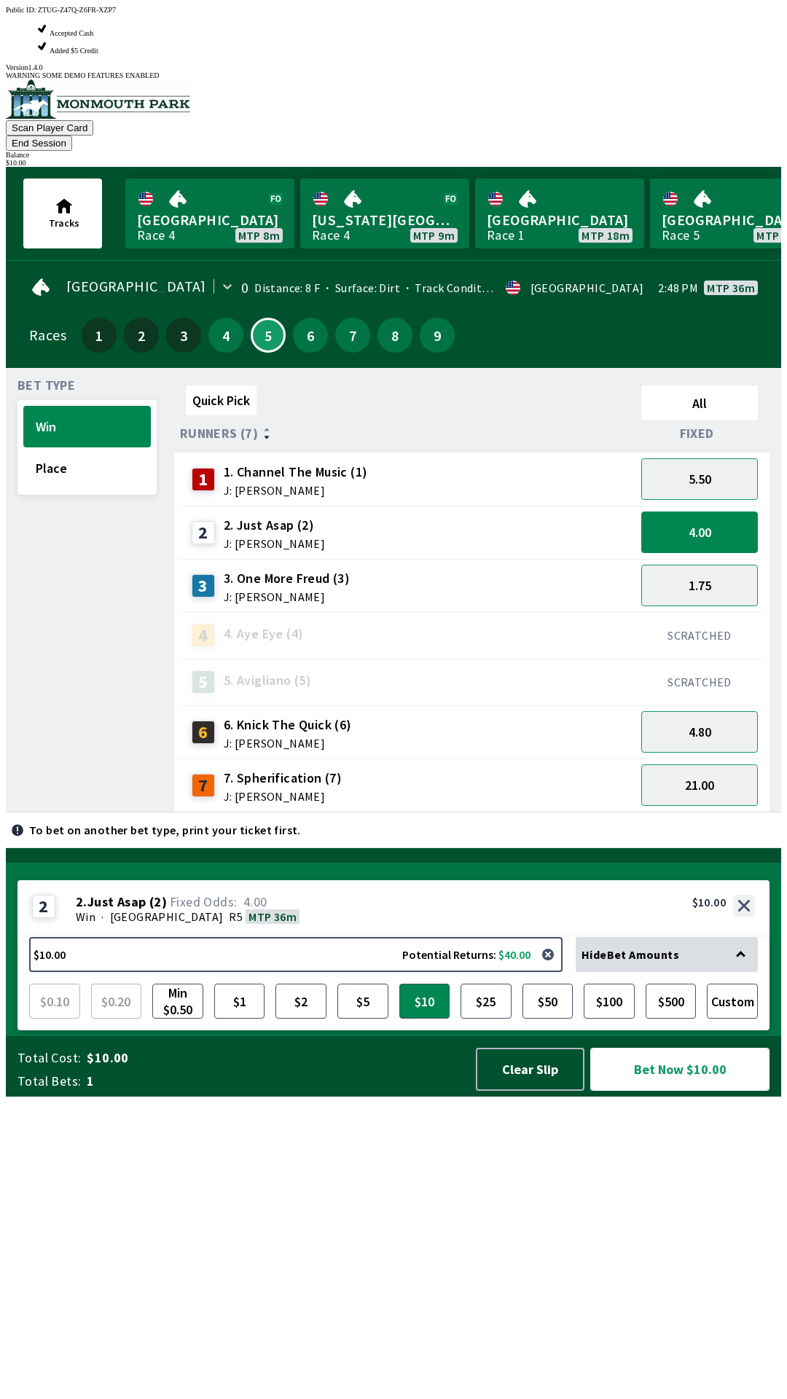
click at [686, 1091] on button "Bet Now $10.00" at bounding box center [679, 1069] width 179 height 43
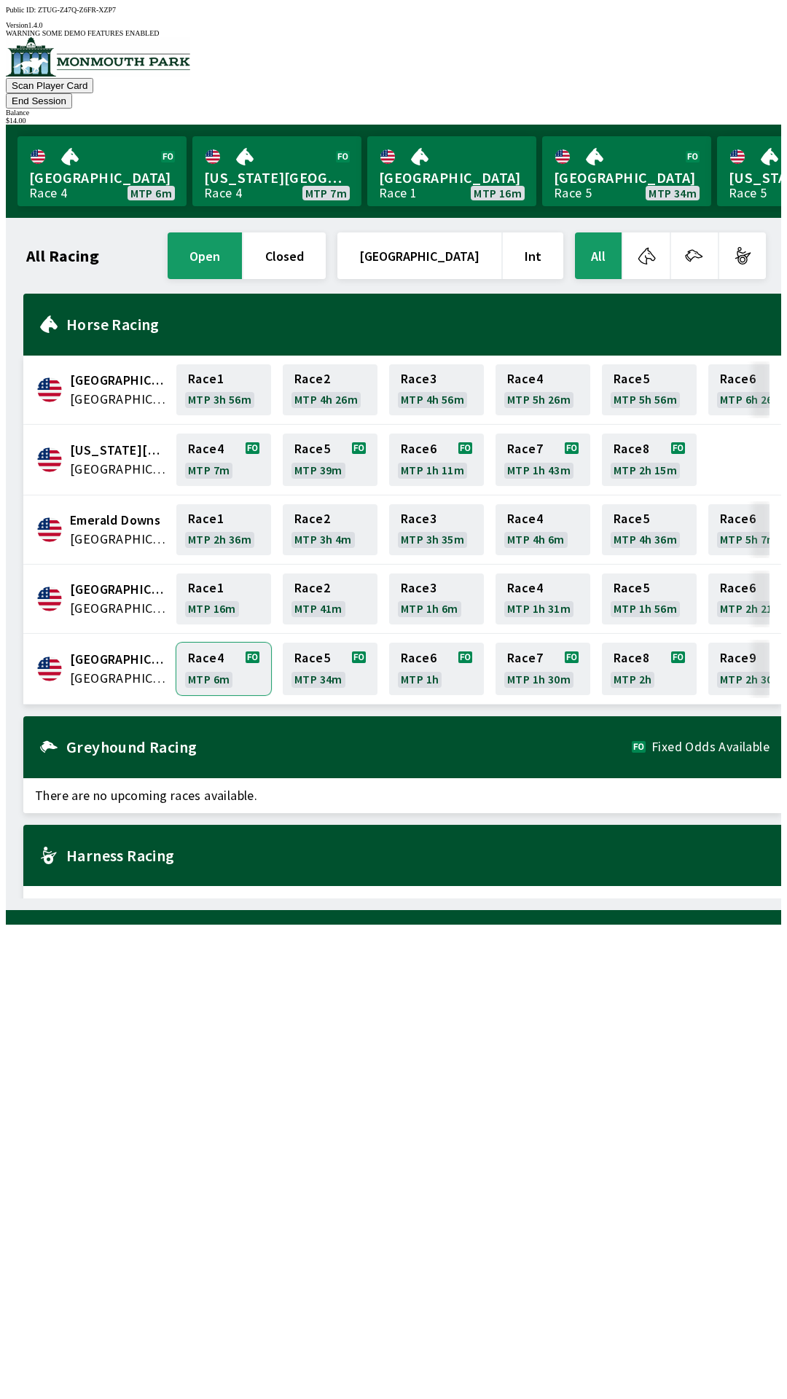
click at [224, 643] on link "Race 4 MTP 6m" at bounding box center [223, 669] width 95 height 52
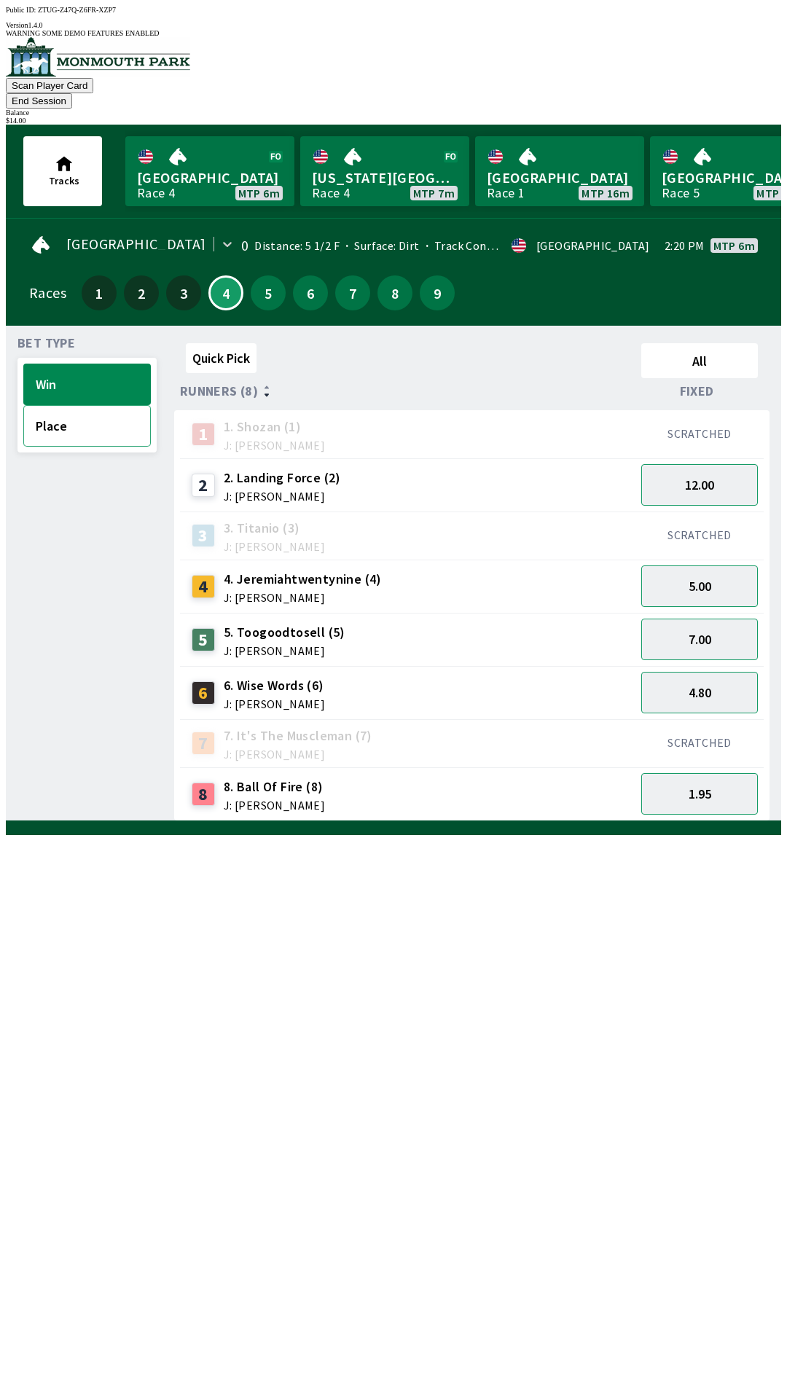
click at [58, 405] on button "Place" at bounding box center [87, 426] width 128 height 42
click at [719, 464] on button "4.20" at bounding box center [699, 485] width 117 height 42
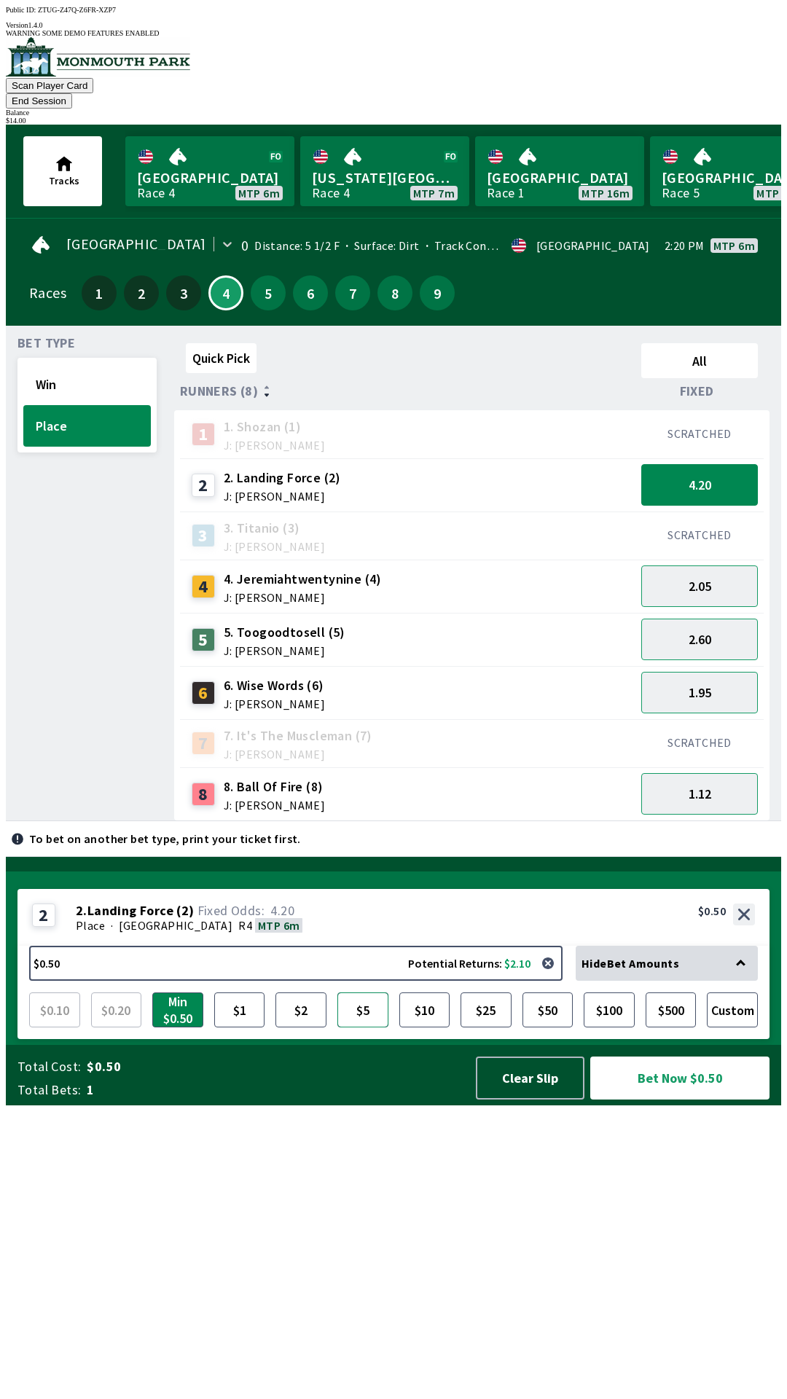
click at [362, 1027] on button "$5" at bounding box center [362, 1009] width 51 height 35
click at [710, 464] on button "4.20" at bounding box center [699, 485] width 117 height 42
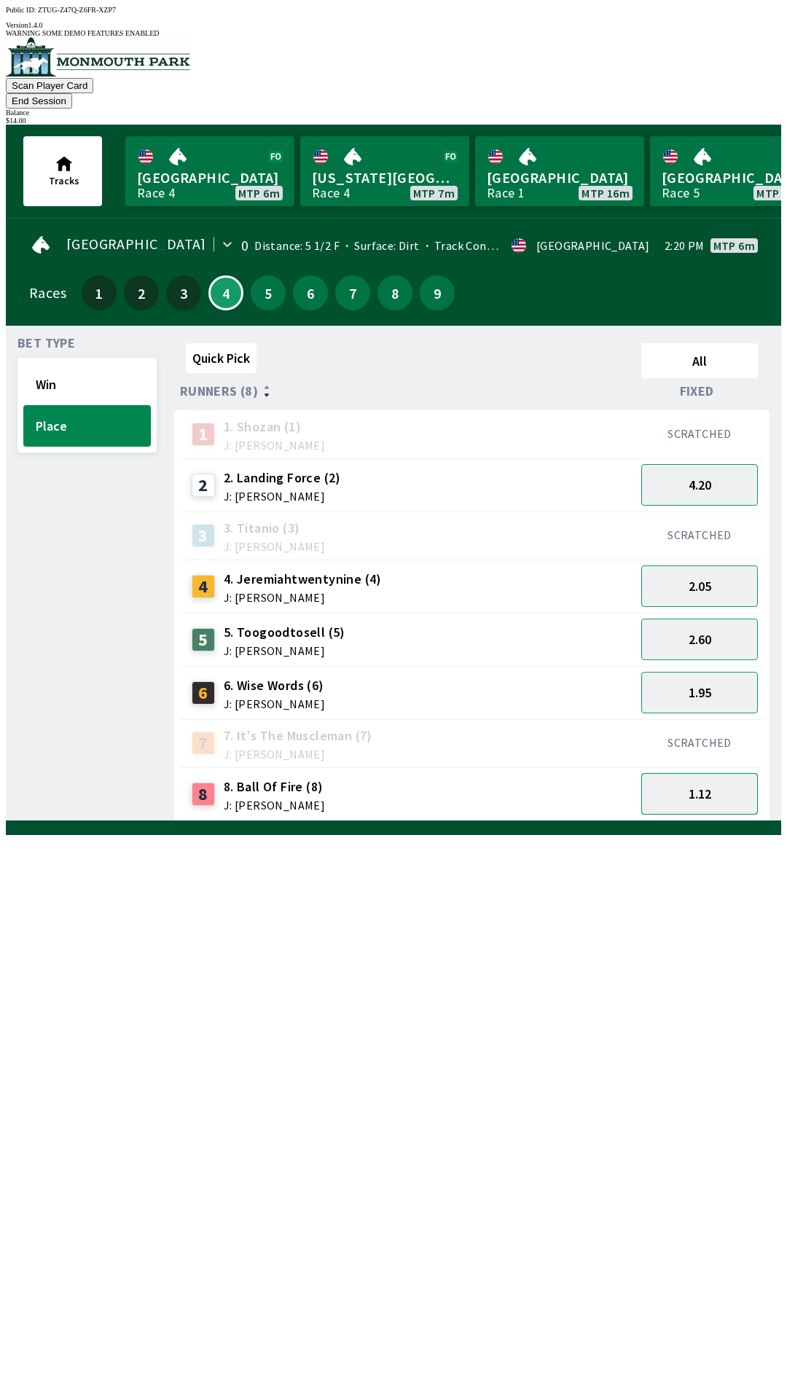
click at [714, 773] on button "1.12" at bounding box center [699, 794] width 117 height 42
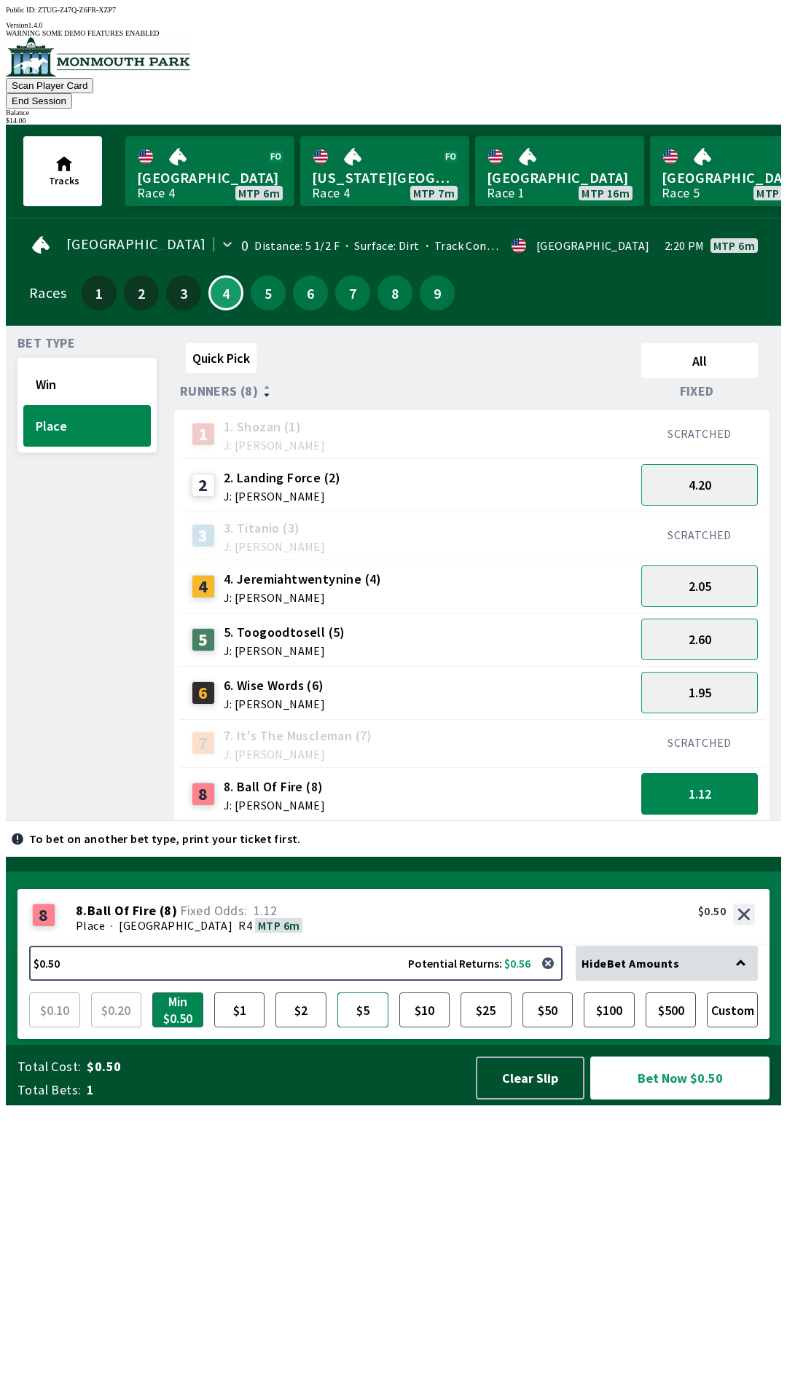
click at [368, 1027] on button "$5" at bounding box center [362, 1009] width 51 height 35
click at [679, 1100] on button "Bet Now $5.00" at bounding box center [679, 1078] width 179 height 43
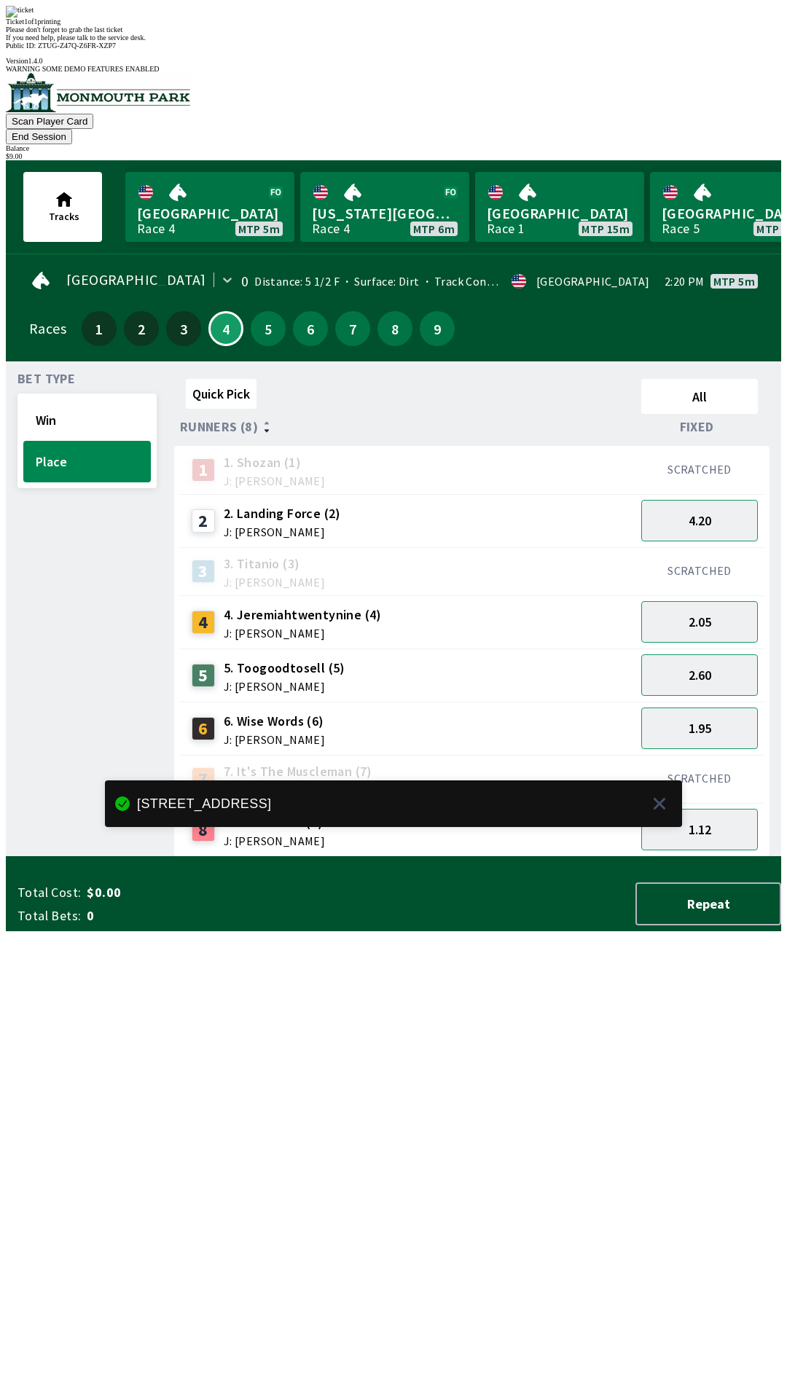
click at [549, 857] on div "Quick Pick All Runners (8) Fixed 1 1. [PERSON_NAME] (1) J: [PERSON_NAME] SCRATC…" at bounding box center [477, 615] width 607 height 484
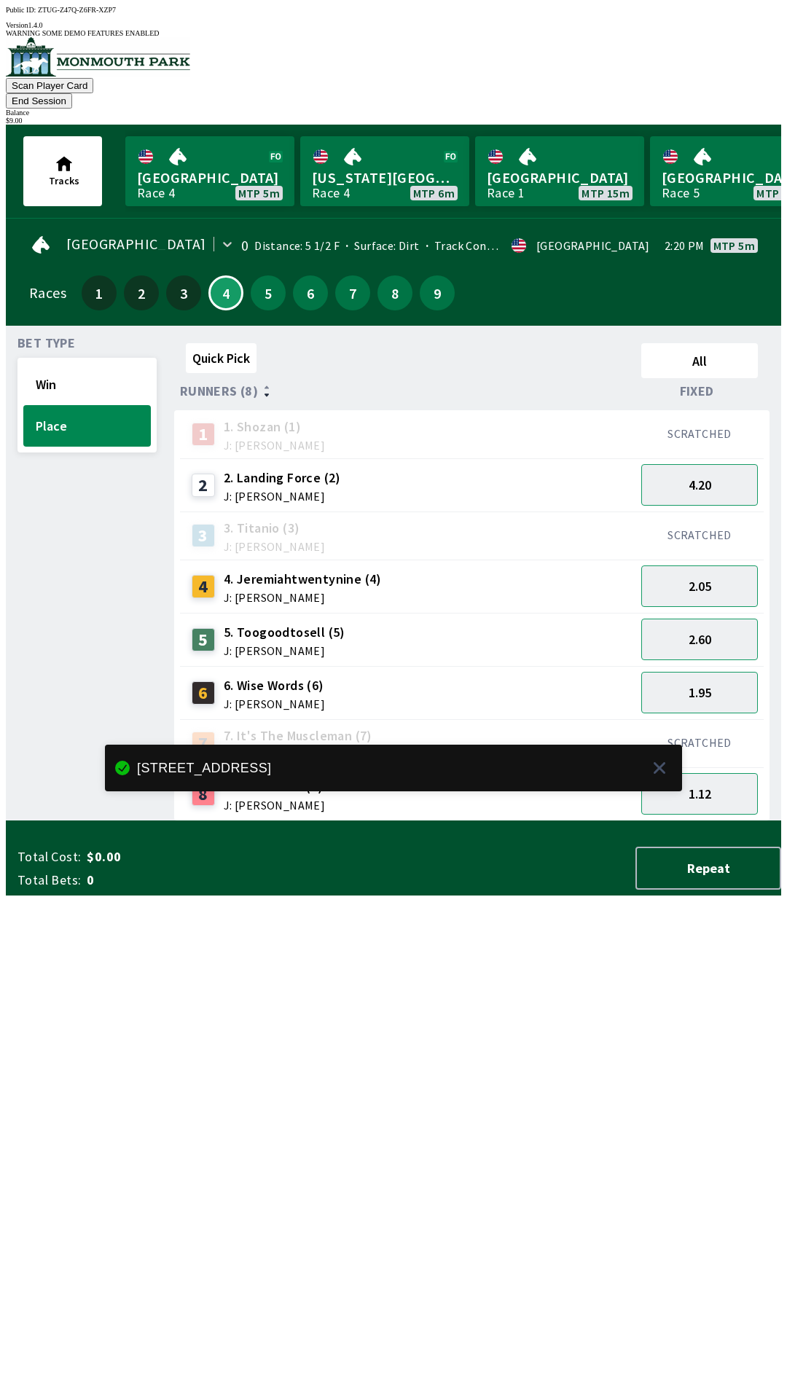
click at [72, 93] on button "End Session" at bounding box center [39, 100] width 66 height 15
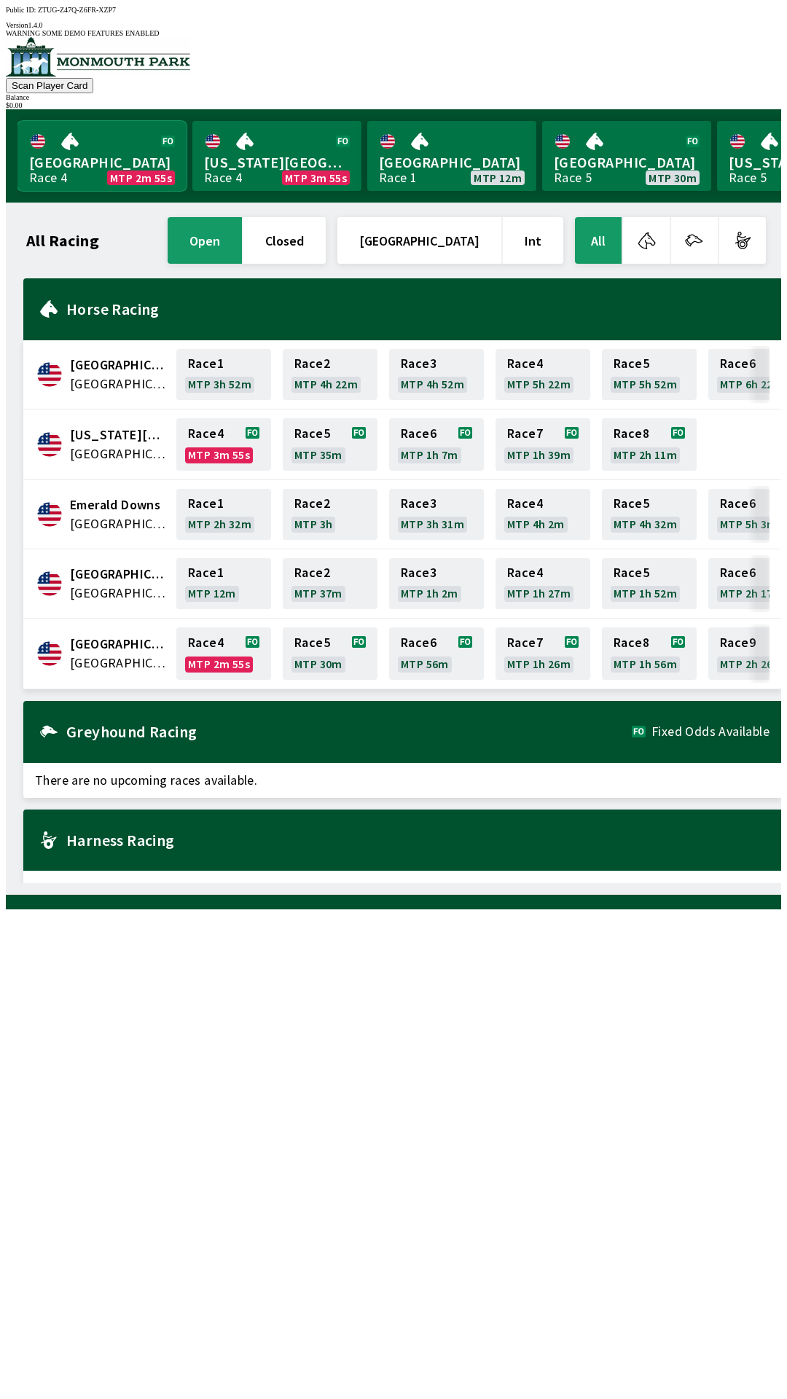
click at [130, 149] on link "Monmouth Park Race 4 MTP 2m 55s" at bounding box center [101, 156] width 169 height 70
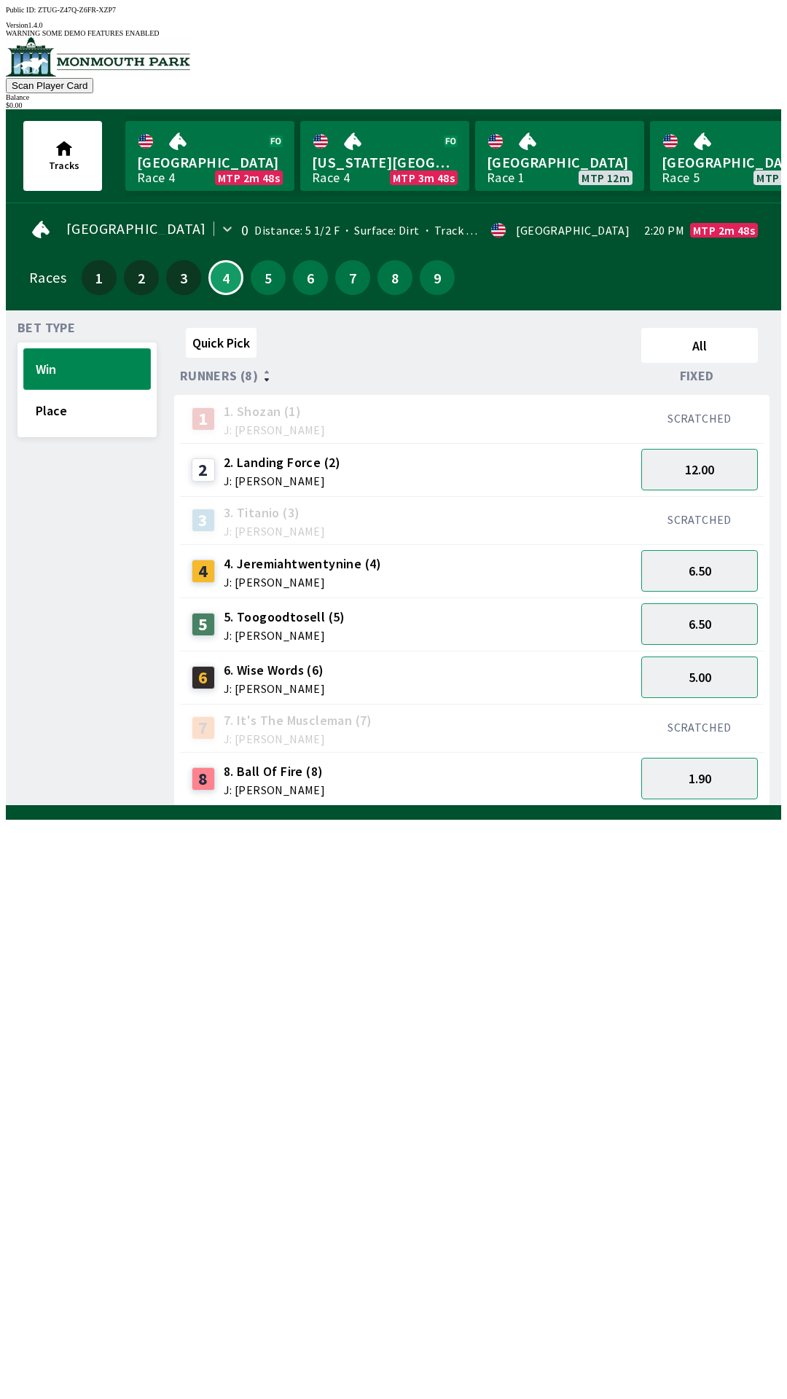
click at [64, 350] on button "Win" at bounding box center [87, 369] width 128 height 42
click at [62, 413] on button "Place" at bounding box center [87, 411] width 128 height 42
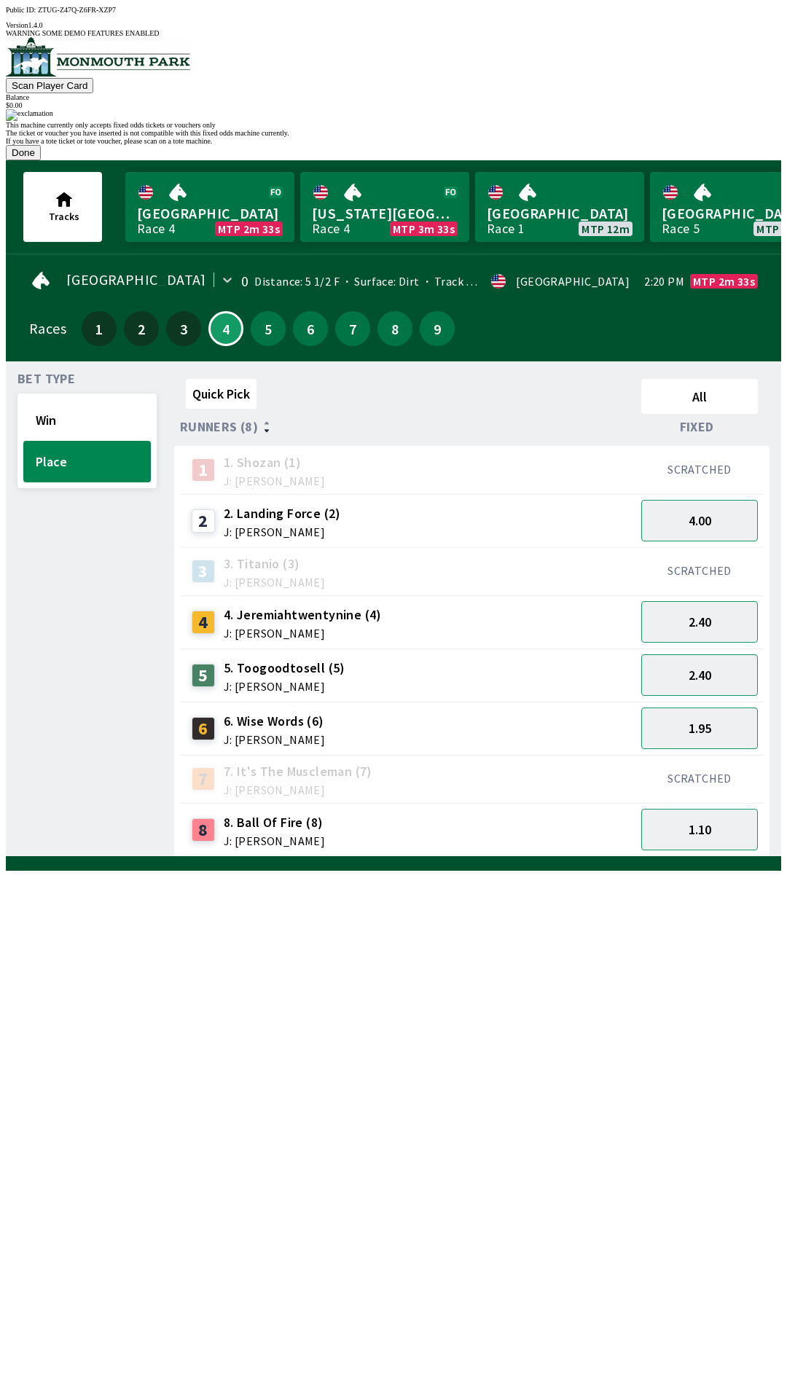
click at [41, 160] on button "Done" at bounding box center [23, 152] width 35 height 15
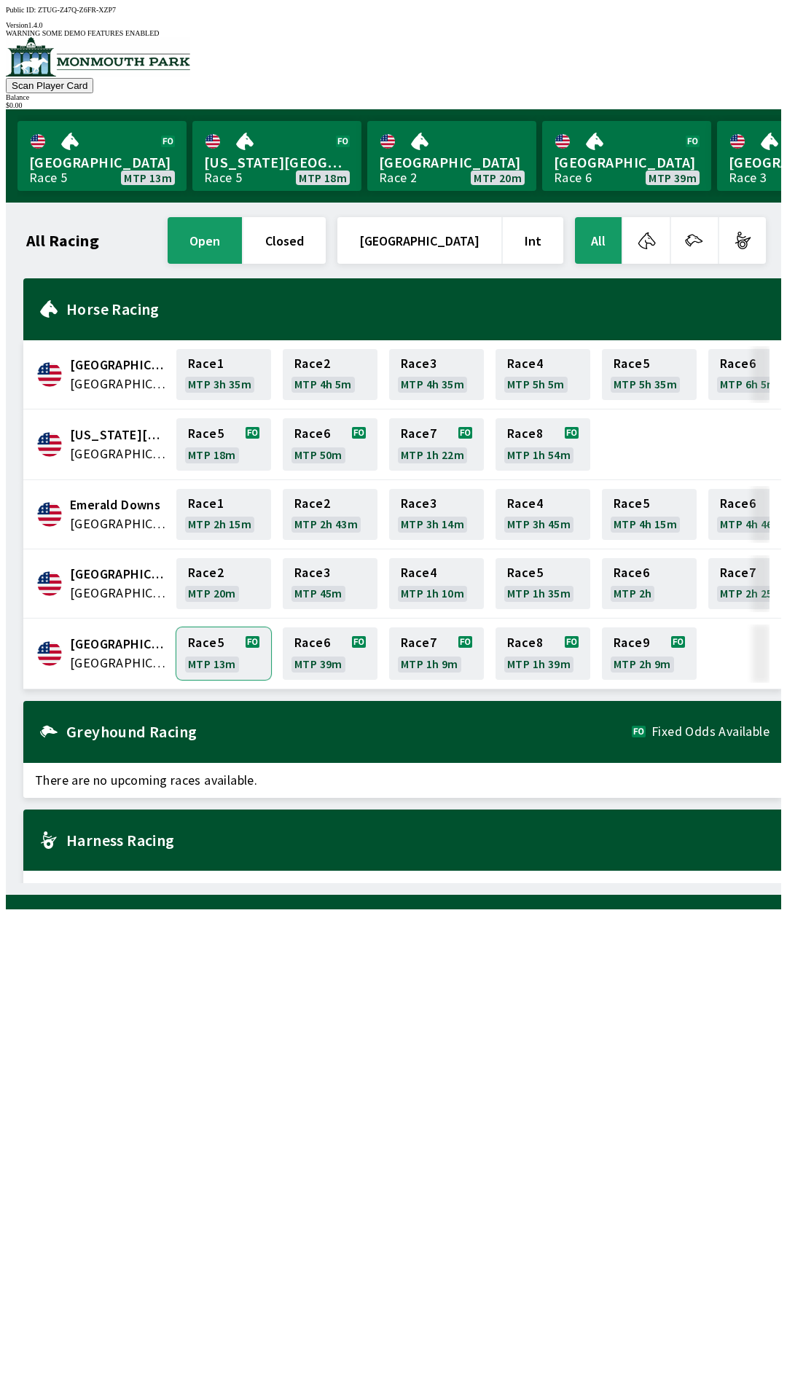
click at [206, 631] on link "Race 5 MTP 13m" at bounding box center [223, 653] width 95 height 52
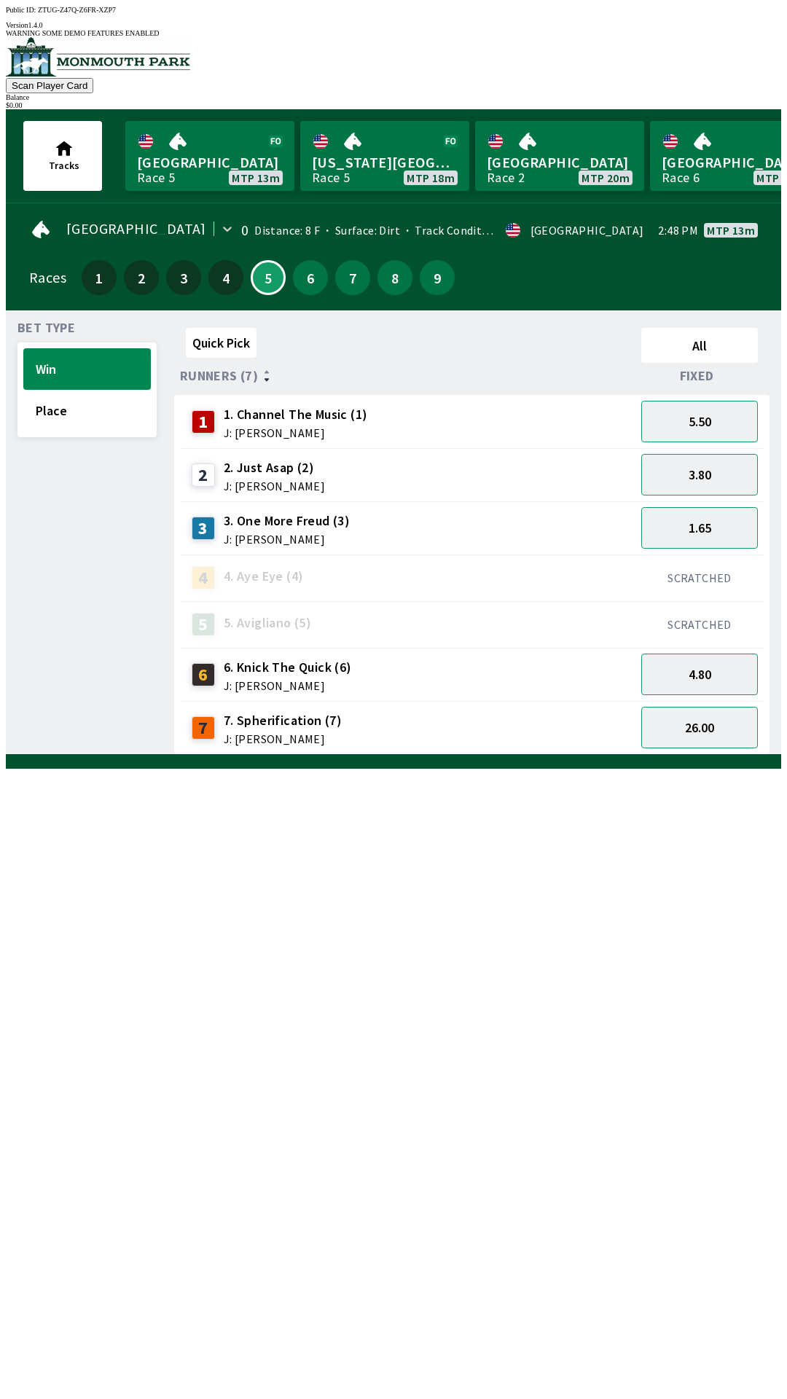
click at [605, 721] on div "7 7. Spherification (7) J: [PERSON_NAME]" at bounding box center [408, 728] width 444 height 36
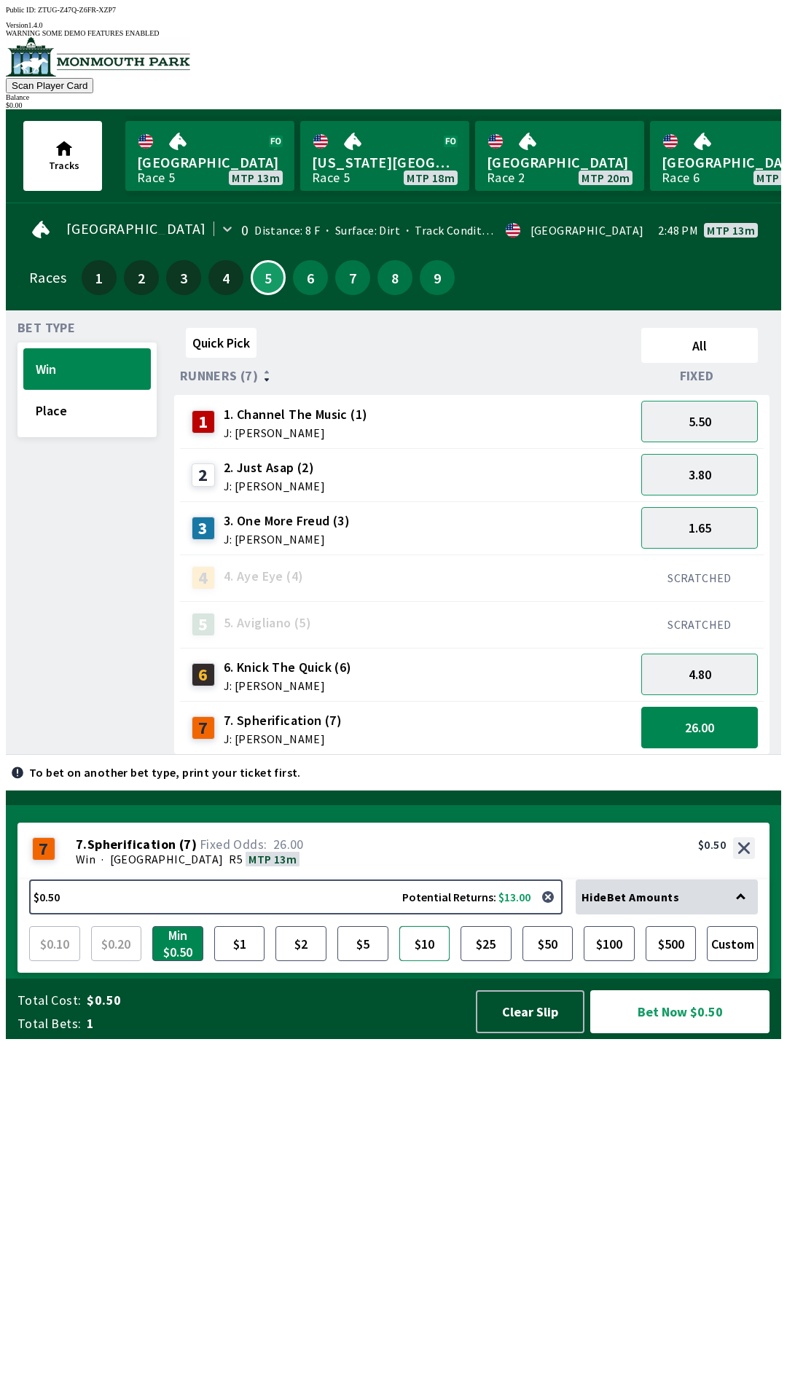
click at [418, 961] on button "$10" at bounding box center [424, 943] width 51 height 35
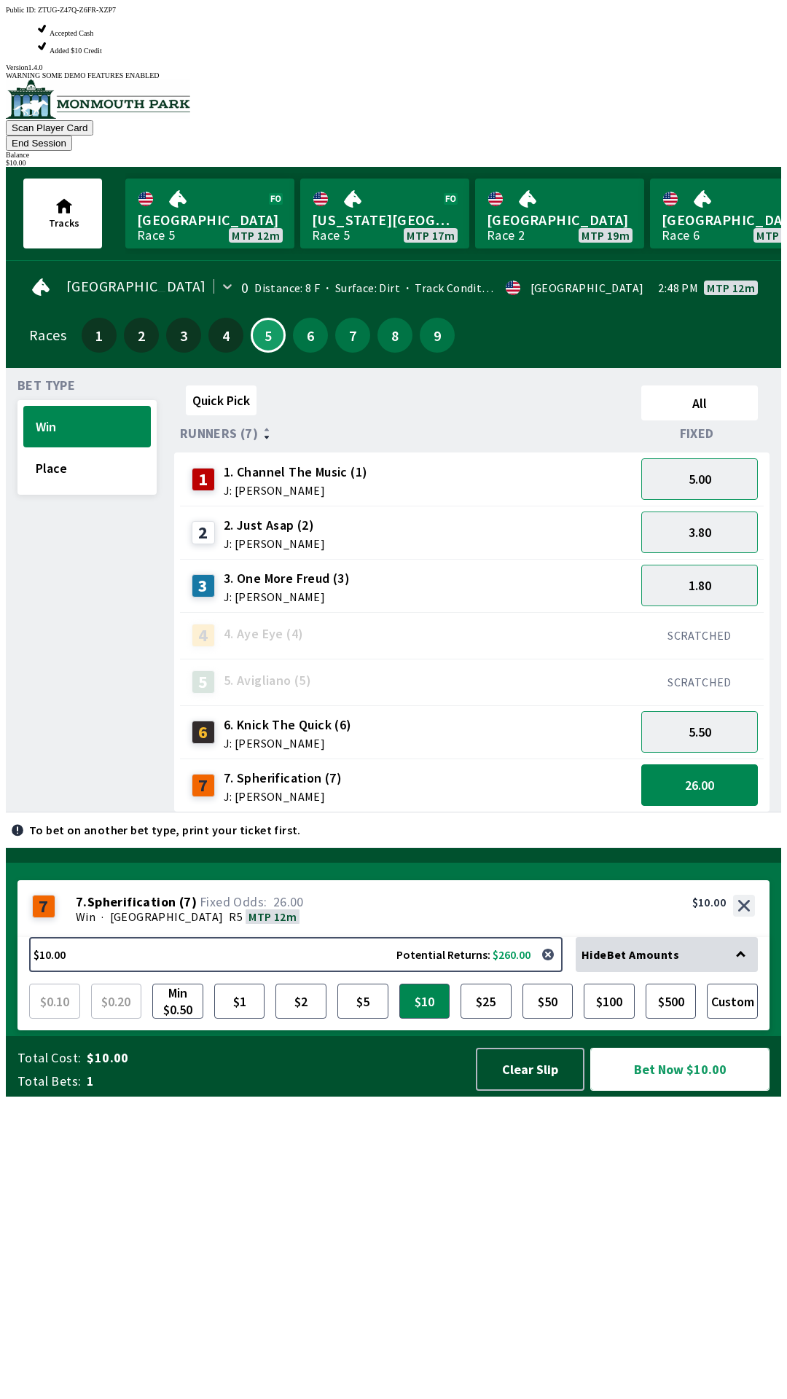
click at [673, 1091] on button "Bet Now $10.00" at bounding box center [679, 1069] width 179 height 43
